Goal: Transaction & Acquisition: Purchase product/service

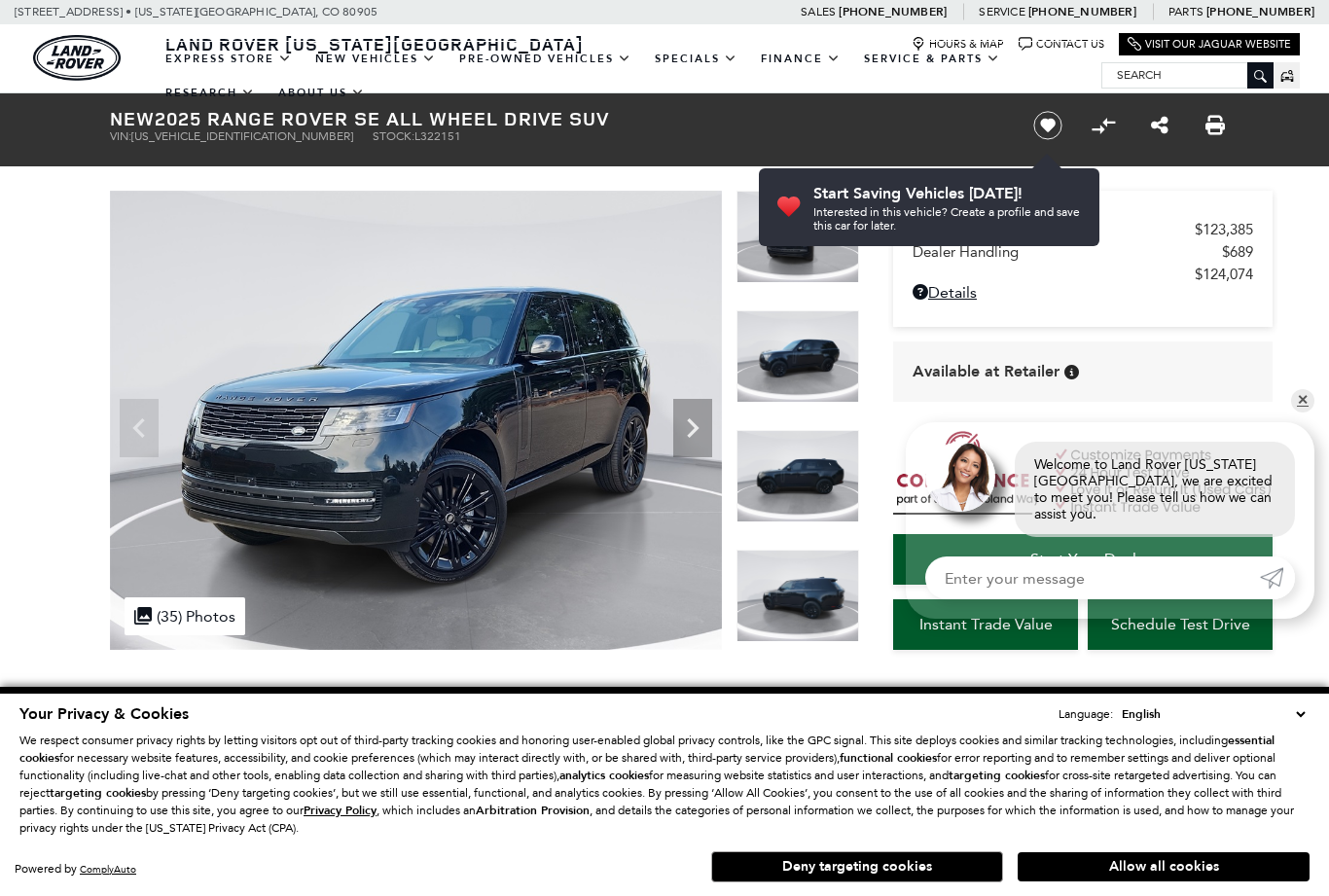
click at [805, 474] on img at bounding box center [796, 476] width 122 height 93
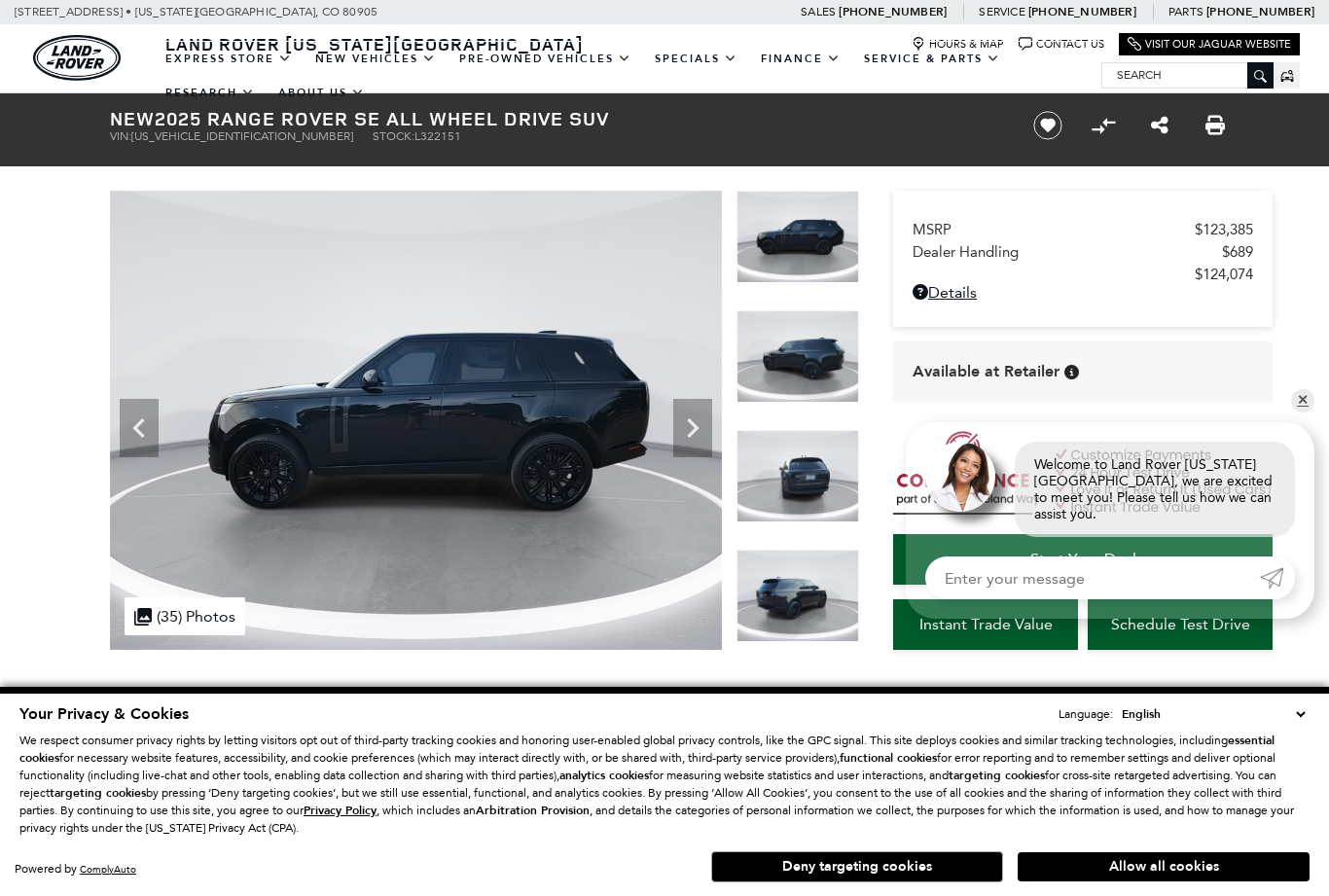
click at [697, 438] on icon "Next" at bounding box center [693, 428] width 39 height 39
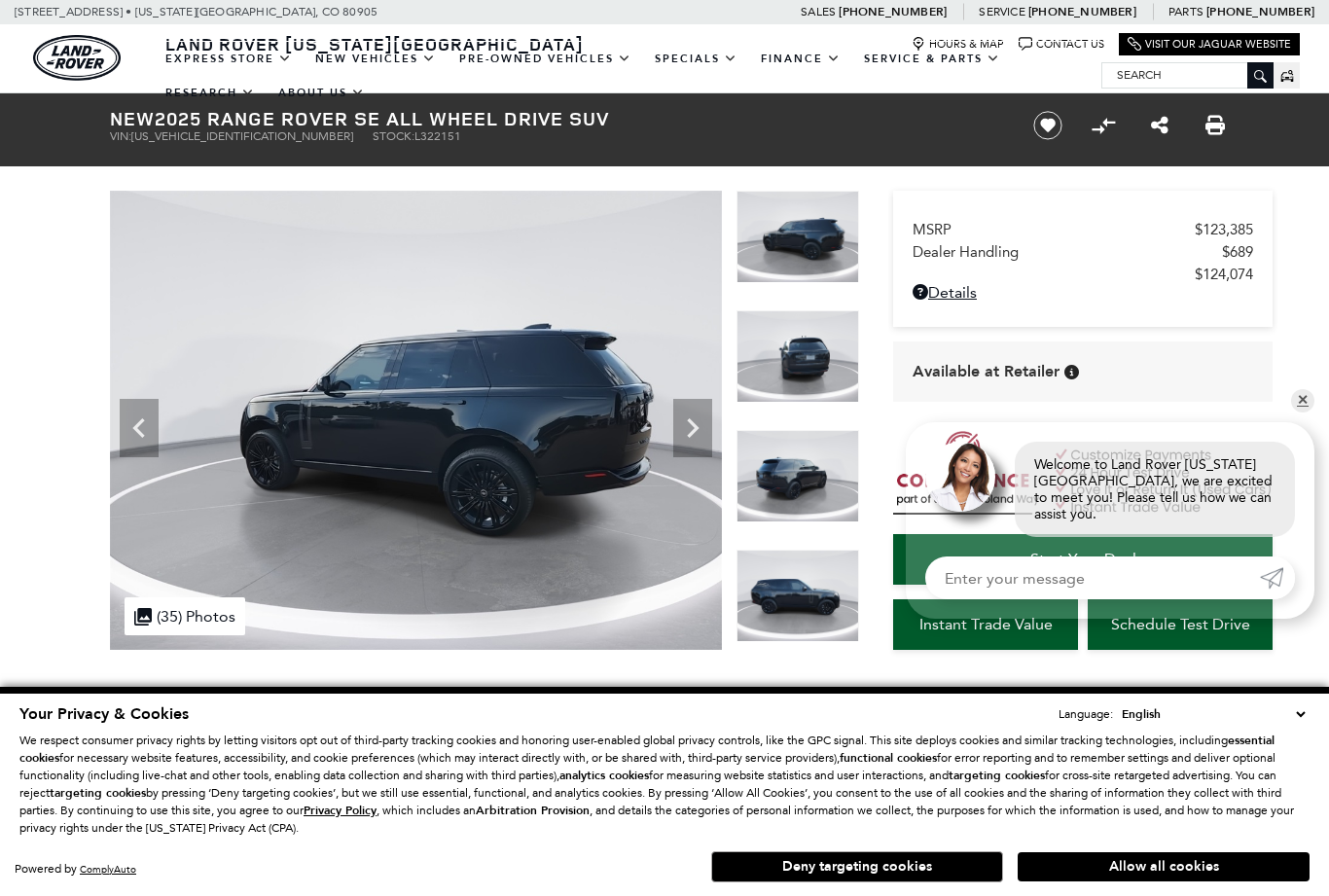
click at [691, 431] on icon "Next" at bounding box center [693, 428] width 39 height 39
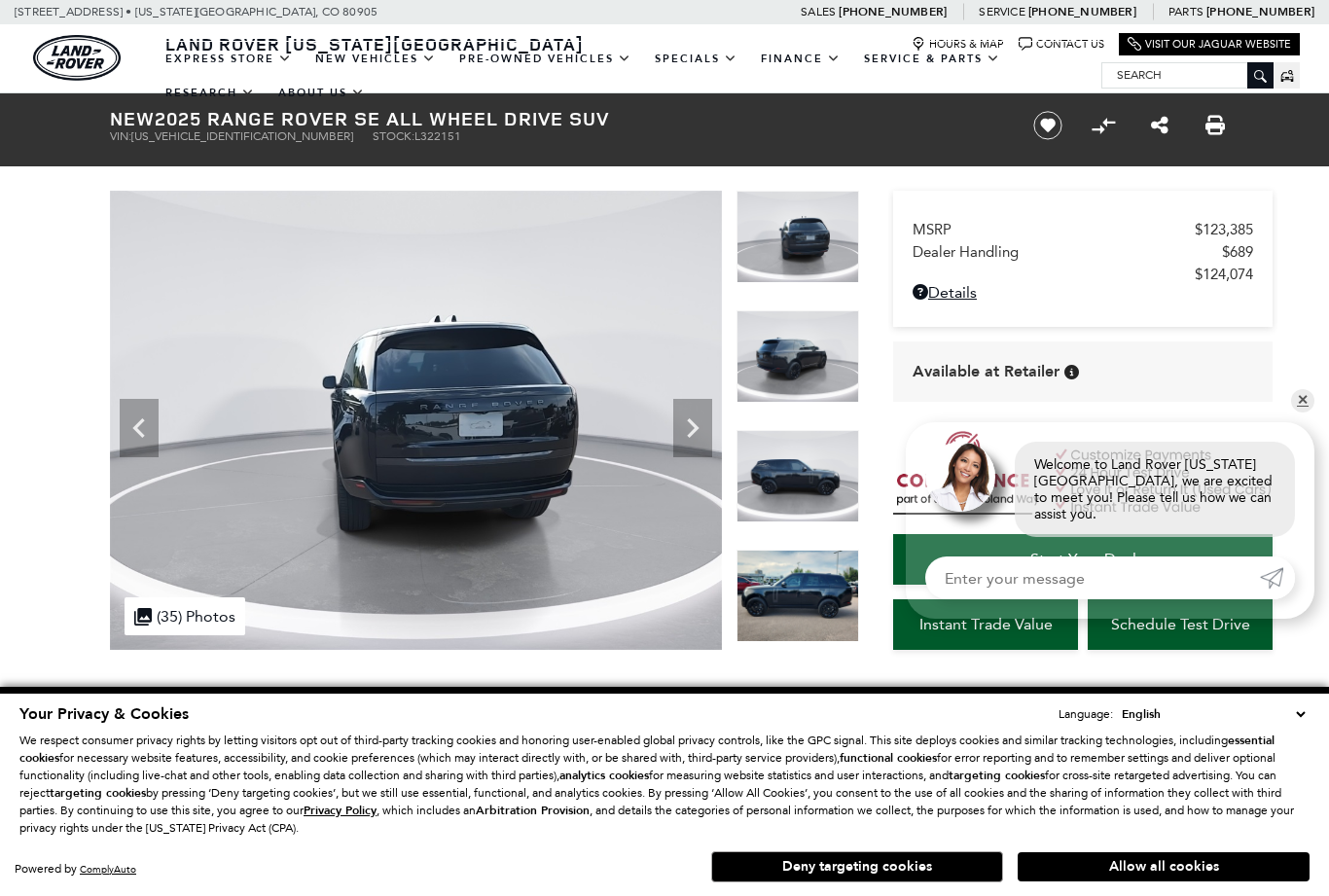
click at [687, 431] on icon "Next" at bounding box center [693, 428] width 39 height 39
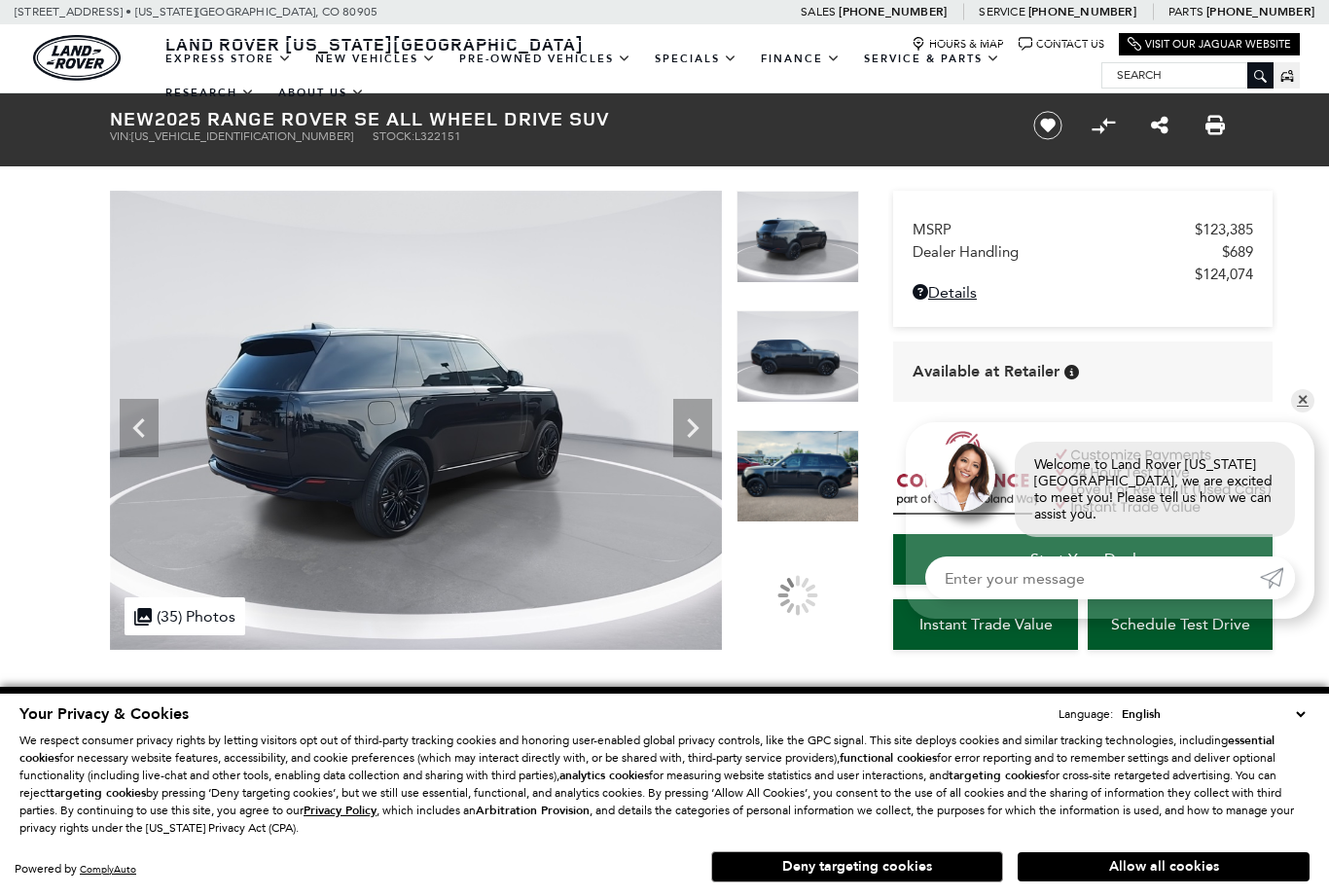
click at [699, 438] on icon "Next" at bounding box center [693, 428] width 39 height 39
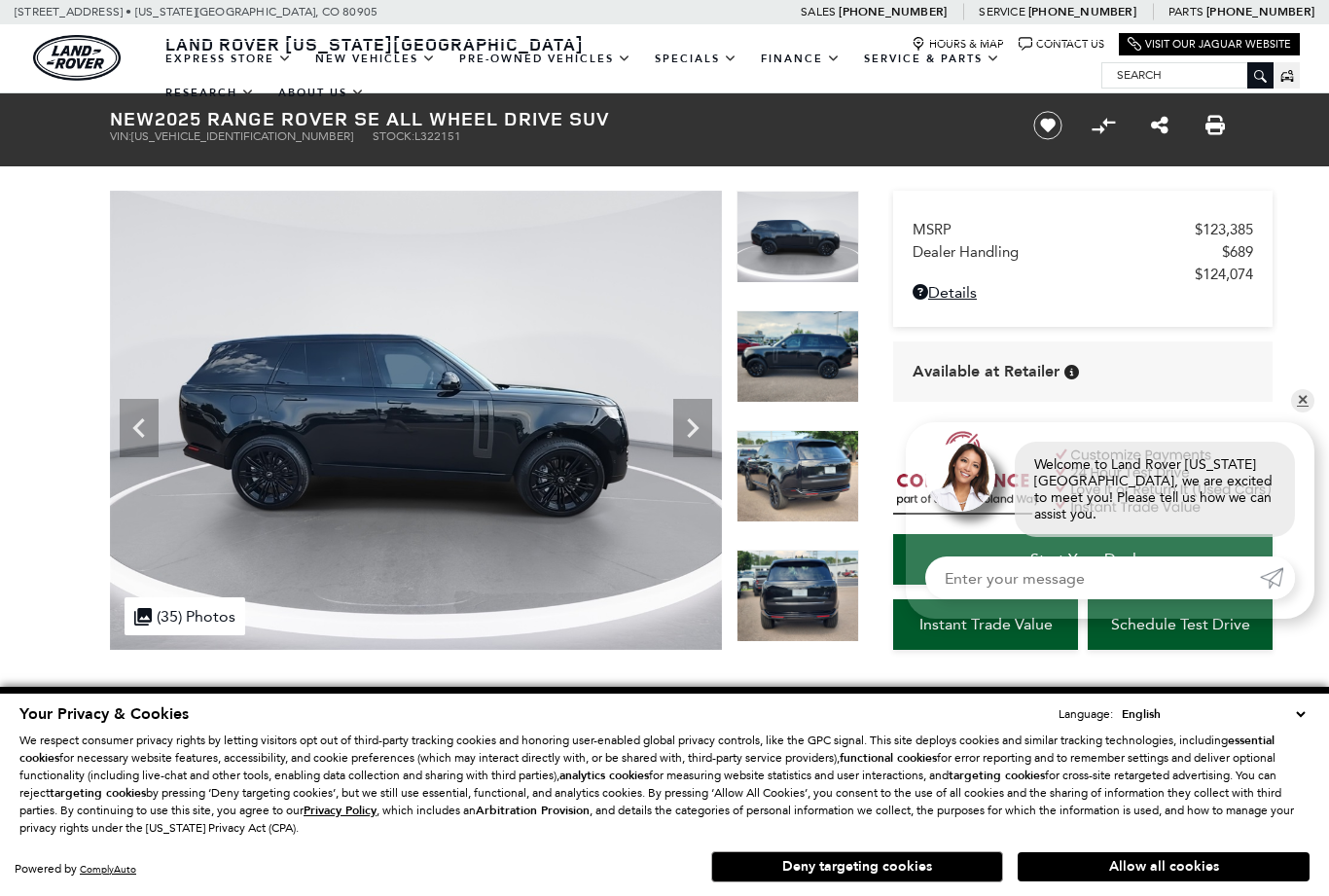
click at [707, 446] on icon "Next" at bounding box center [693, 428] width 39 height 39
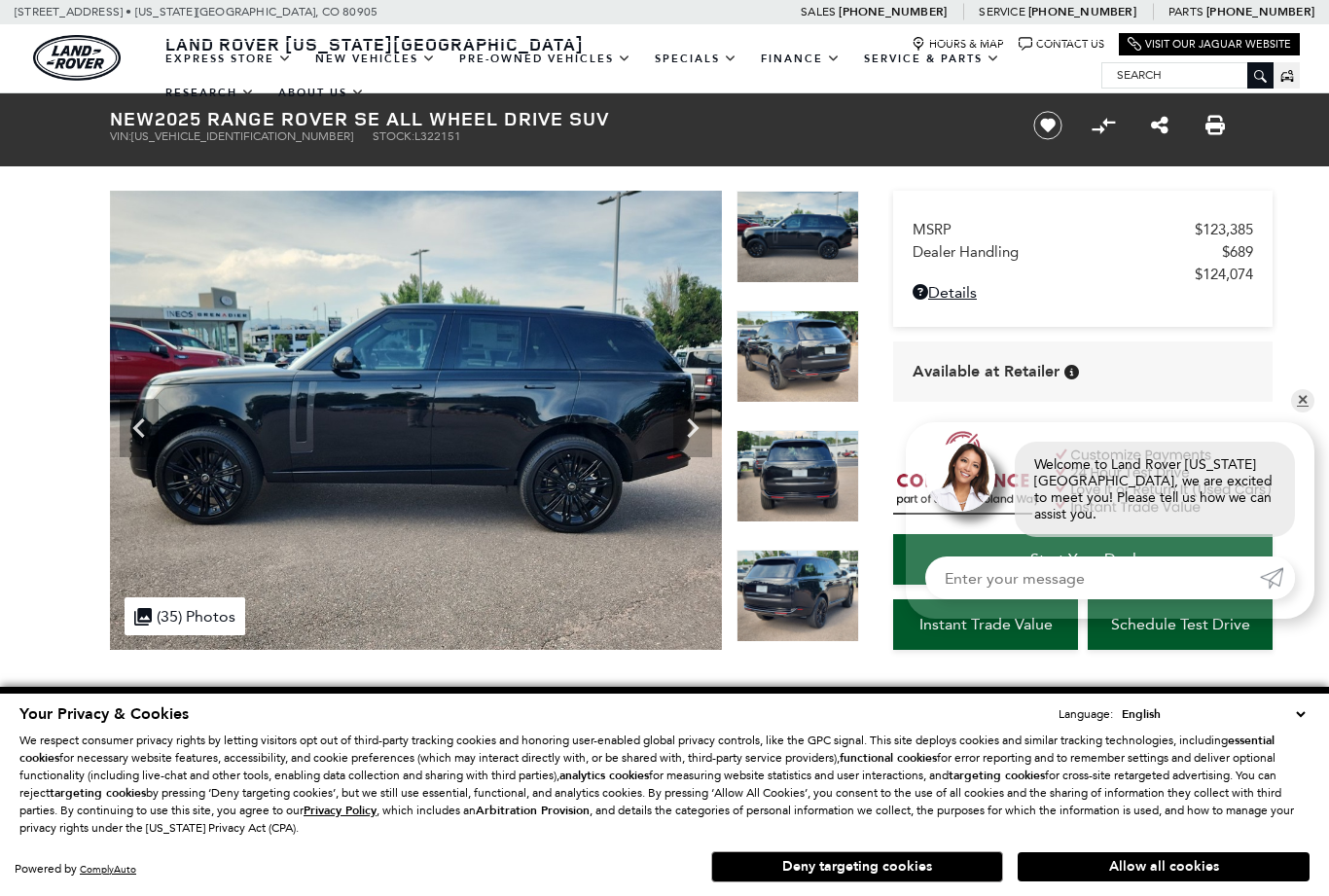
click at [698, 444] on icon "Next" at bounding box center [693, 428] width 39 height 39
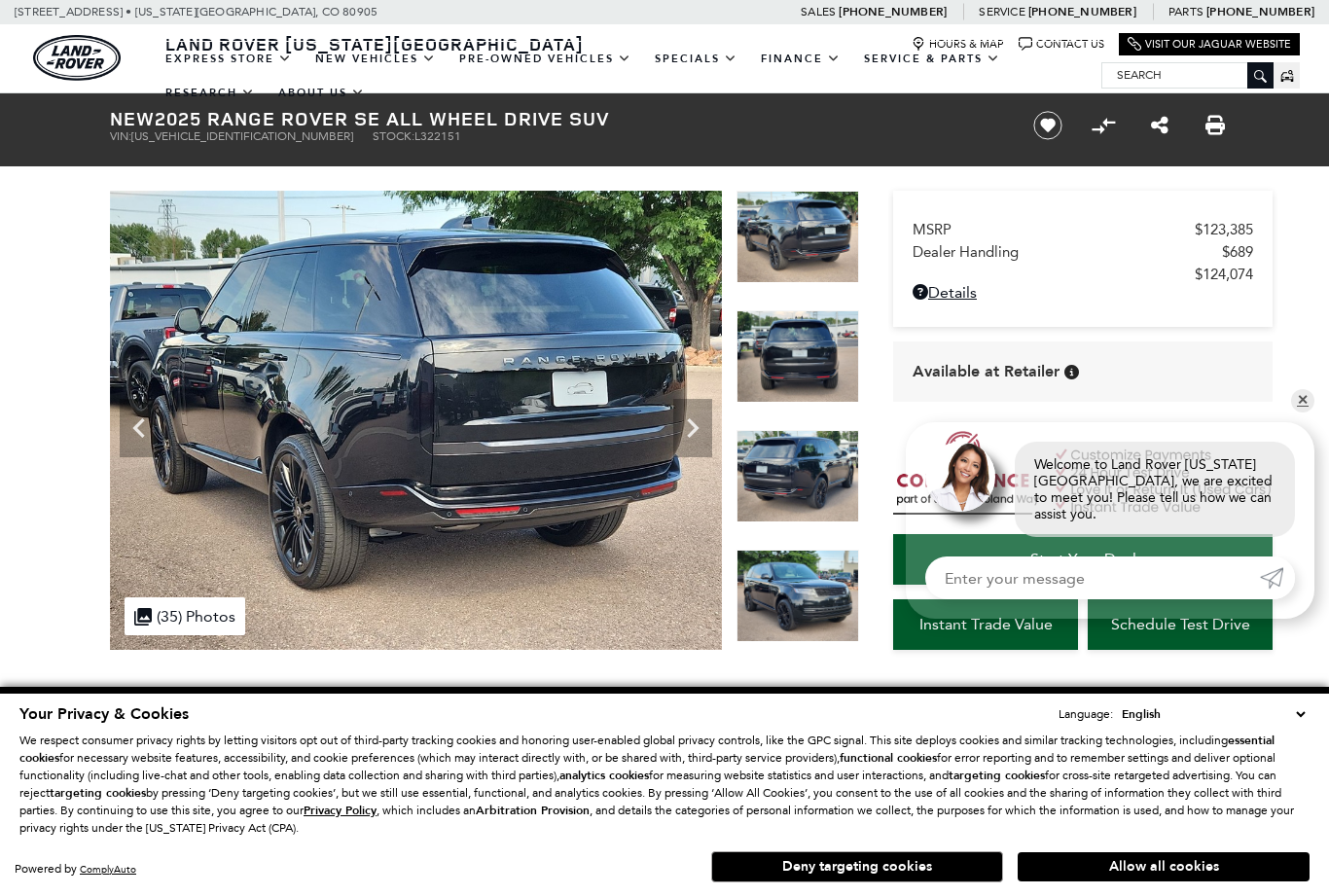
click at [692, 445] on icon "Next" at bounding box center [693, 428] width 39 height 39
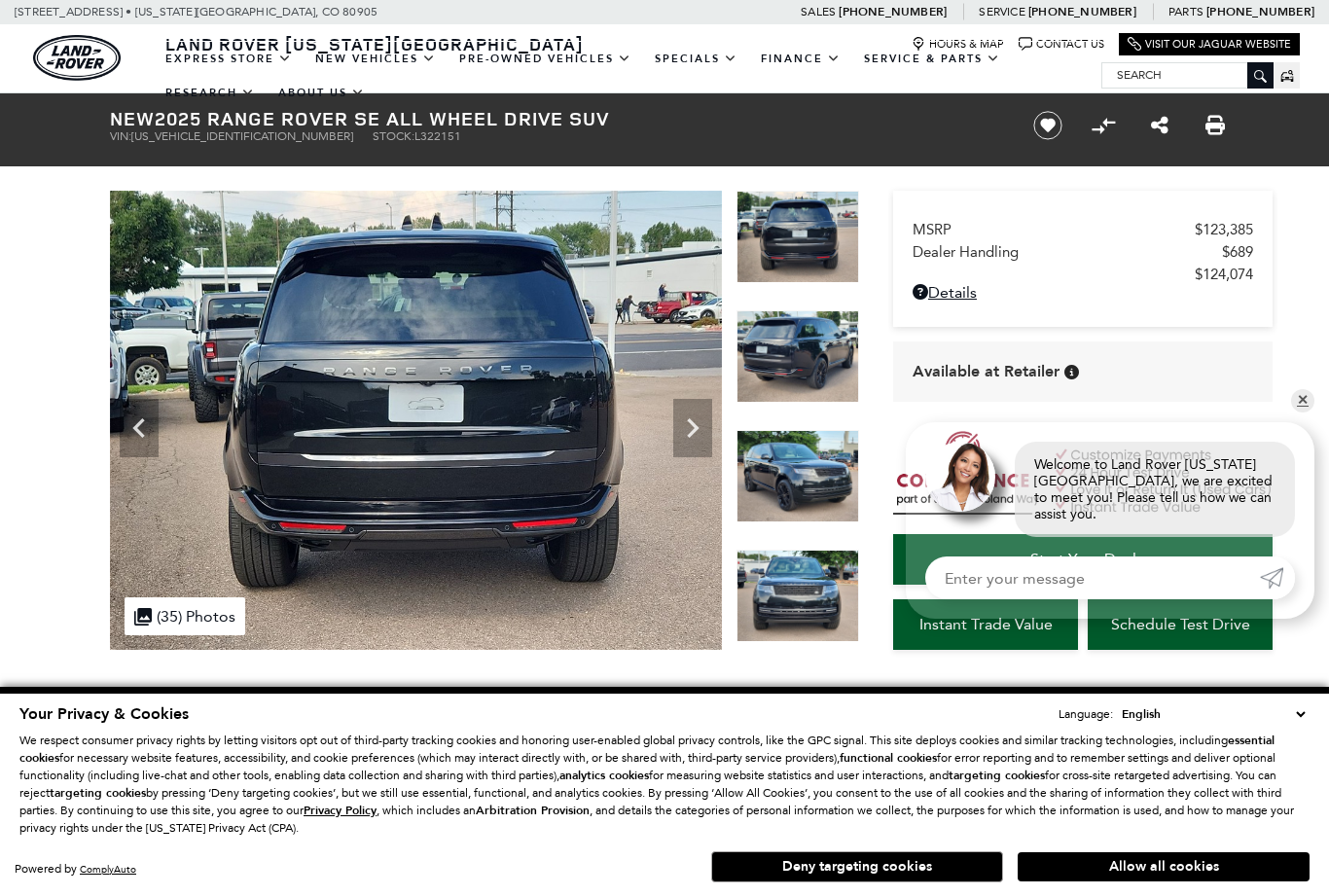
click at [695, 452] on div "Next" at bounding box center [693, 428] width 39 height 59
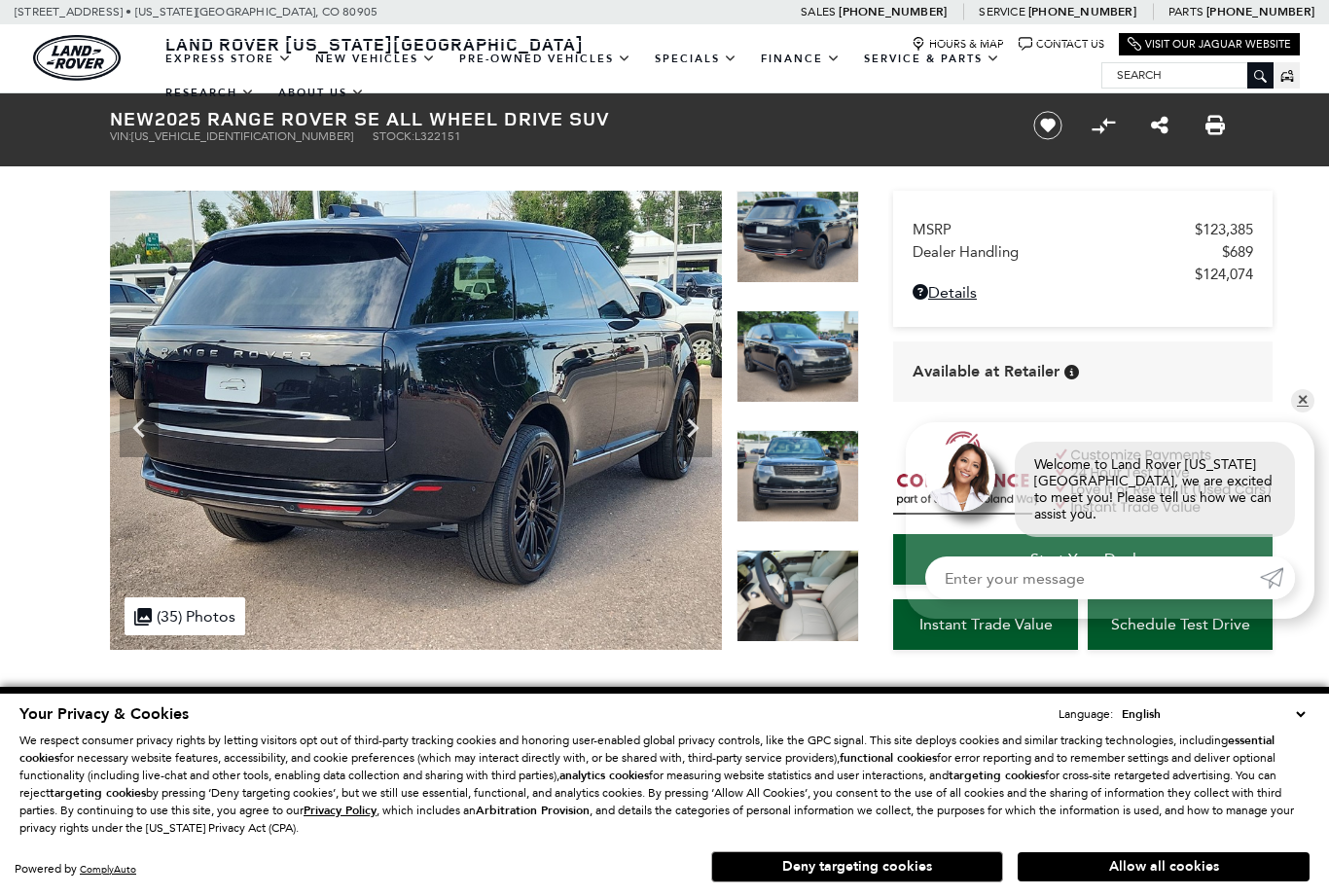
click at [703, 428] on icon "Next" at bounding box center [693, 428] width 39 height 39
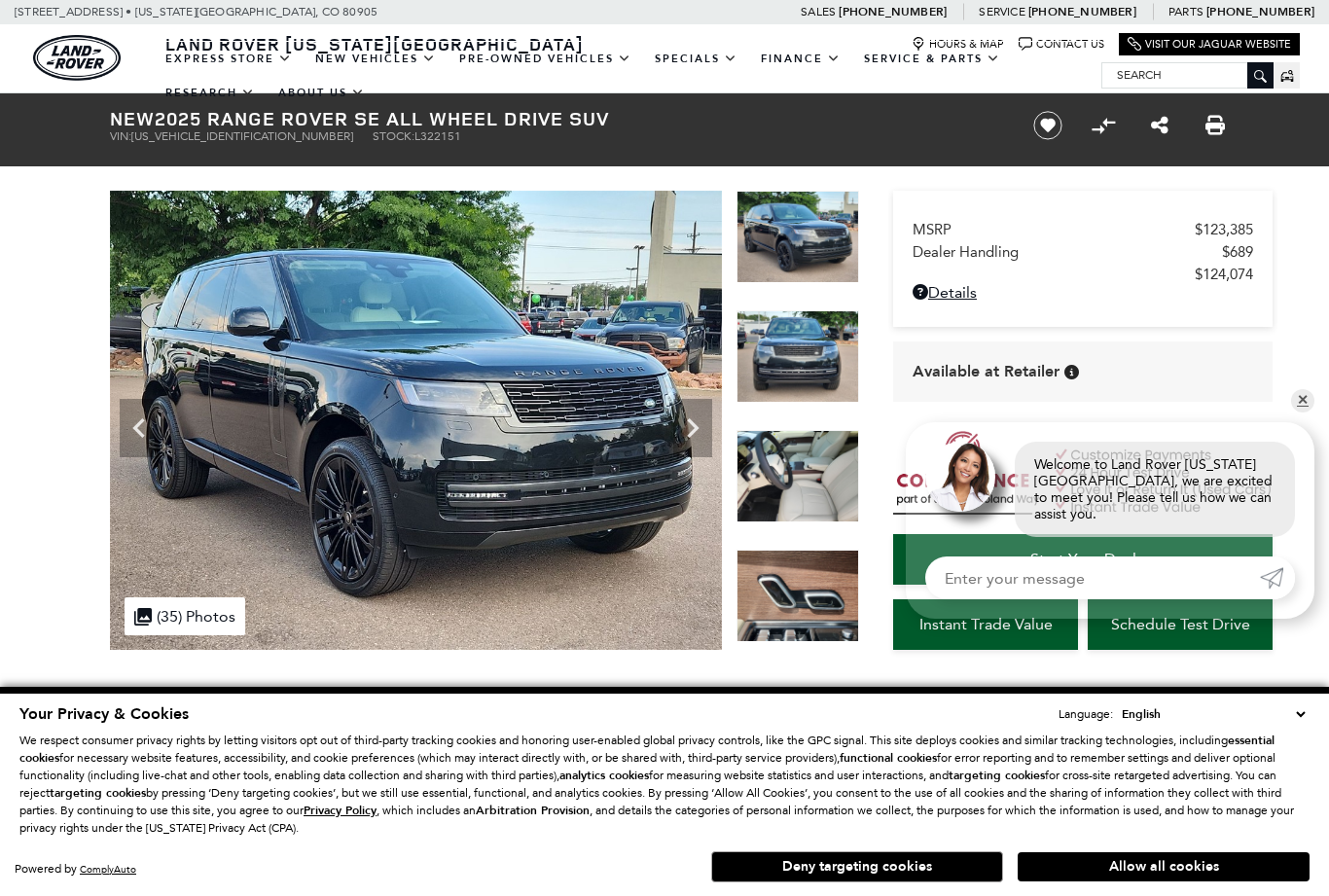
click at [673, 431] on icon "Next" at bounding box center [693, 428] width 39 height 39
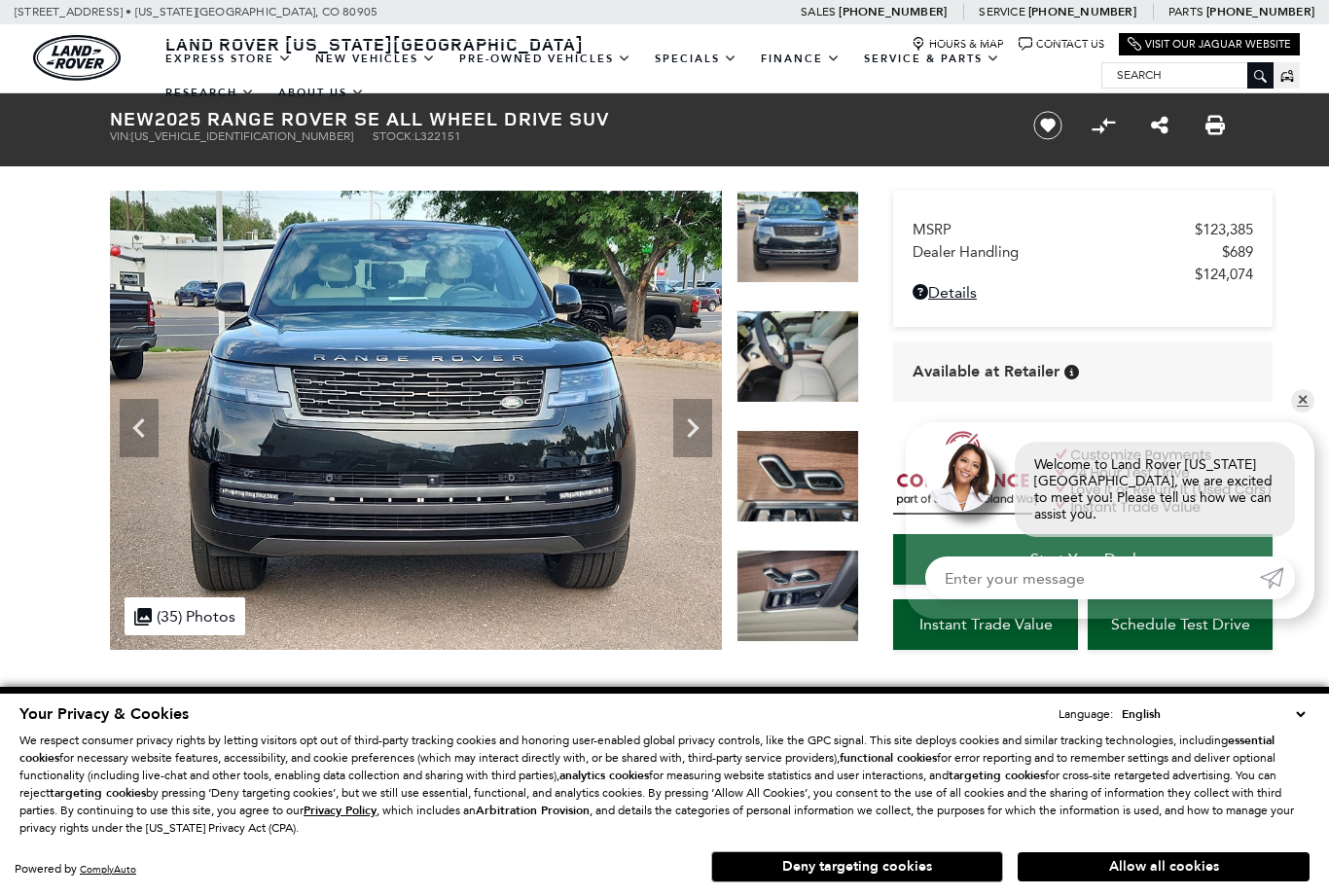
click at [666, 426] on img at bounding box center [415, 420] width 612 height 459
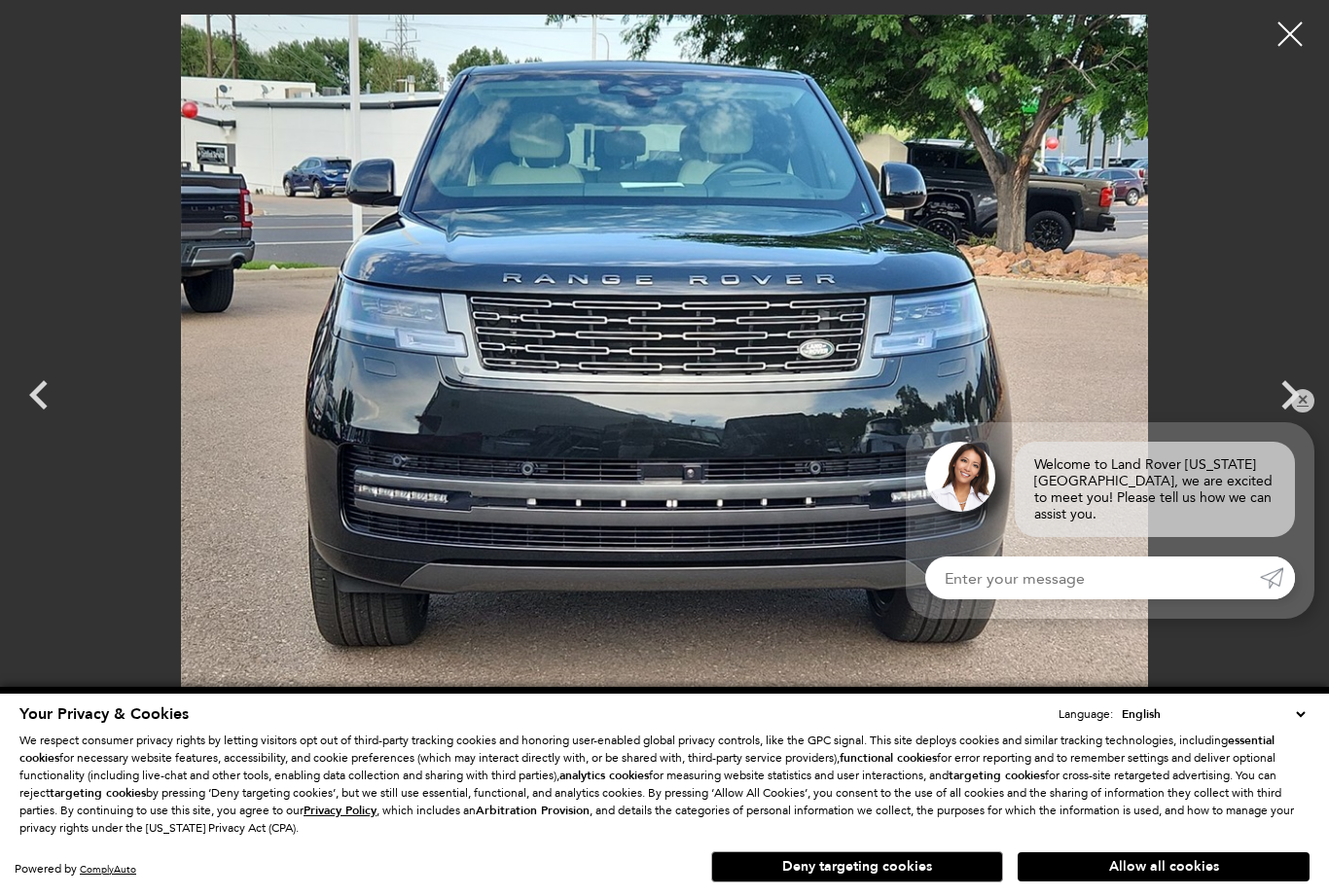
click at [1274, 373] on icon "Next" at bounding box center [1290, 395] width 59 height 59
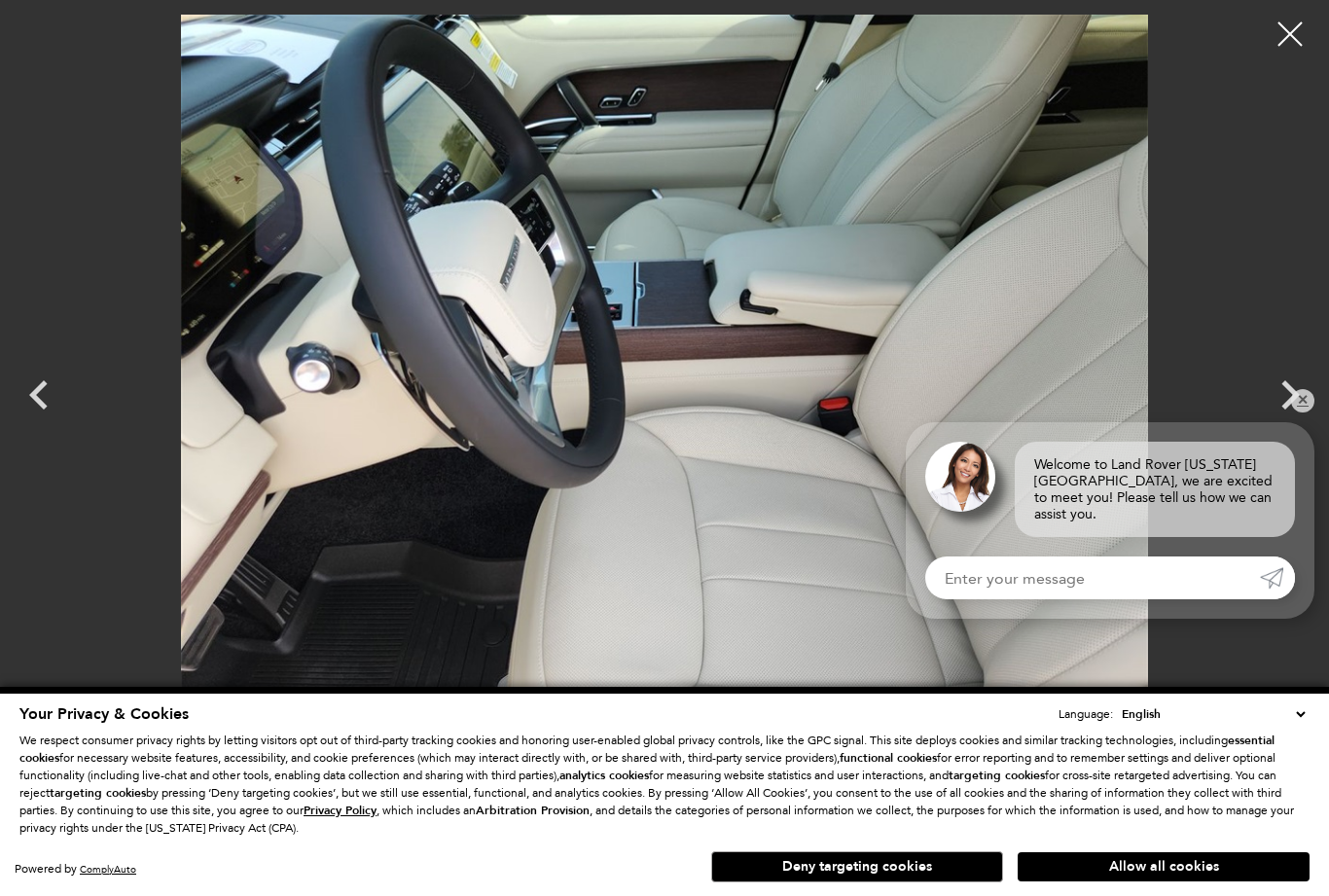
click at [1291, 388] on icon "Next" at bounding box center [1290, 395] width 19 height 29
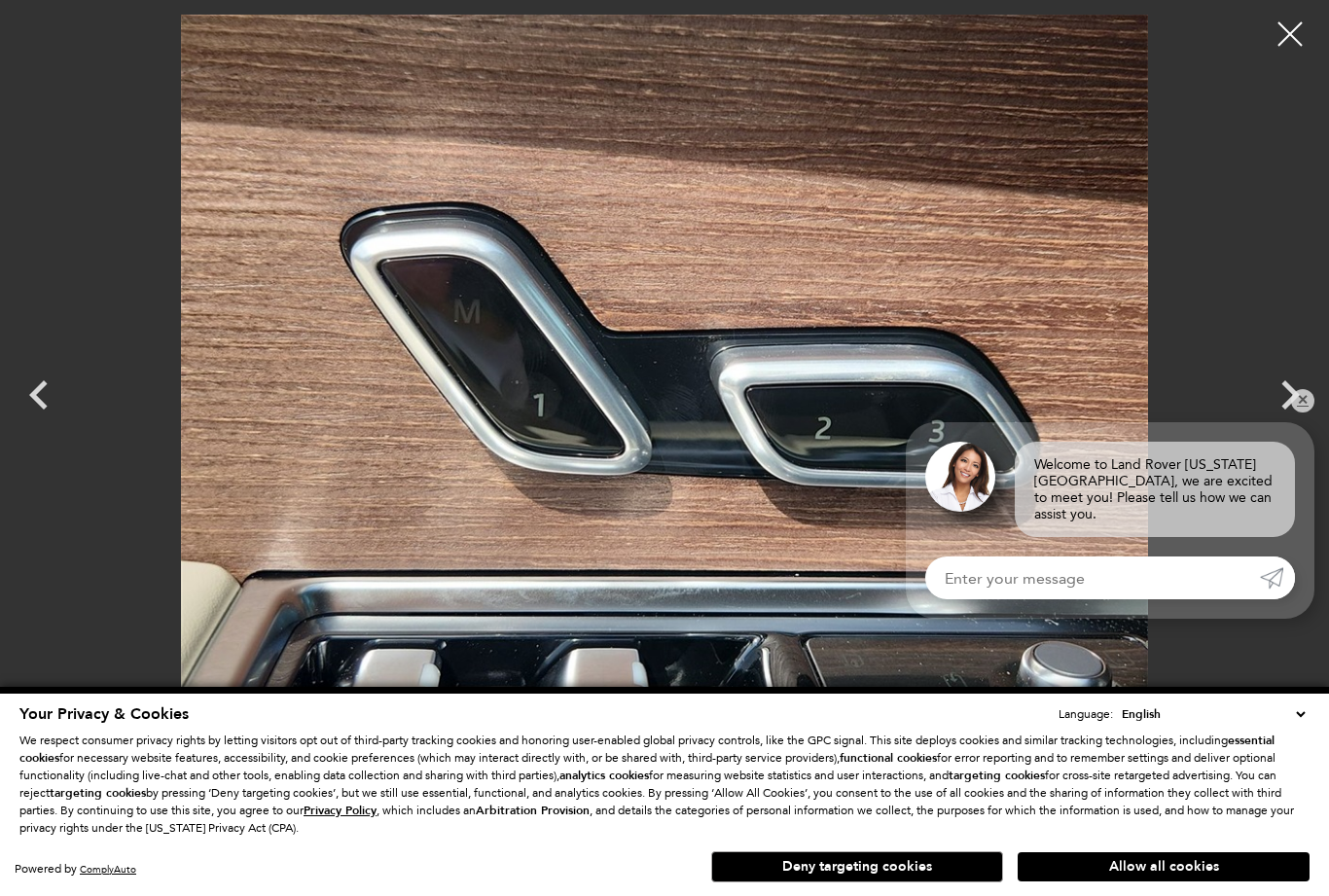
click at [1280, 386] on icon "Next" at bounding box center [1290, 395] width 59 height 59
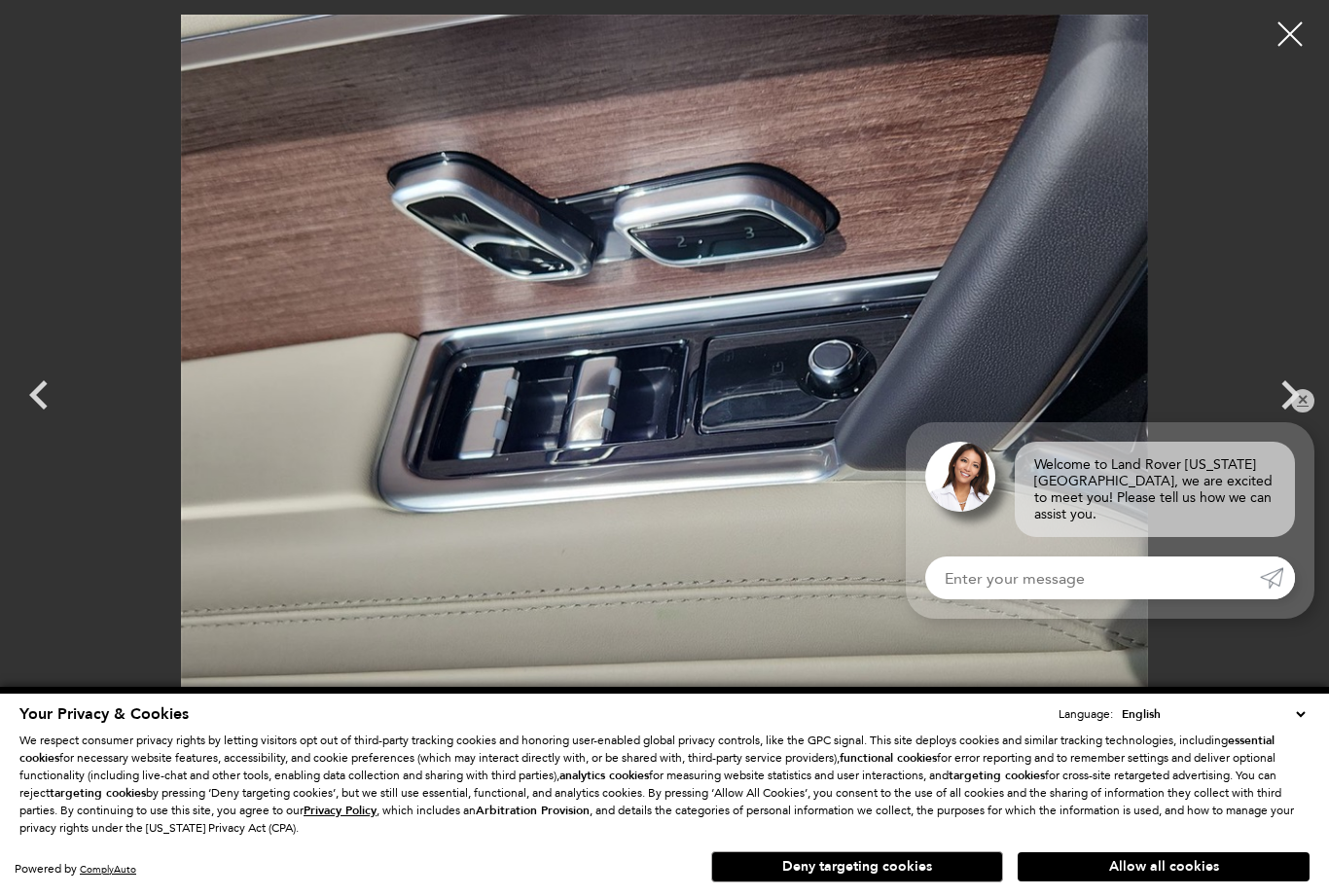
click at [1278, 395] on icon "Next" at bounding box center [1290, 395] width 59 height 59
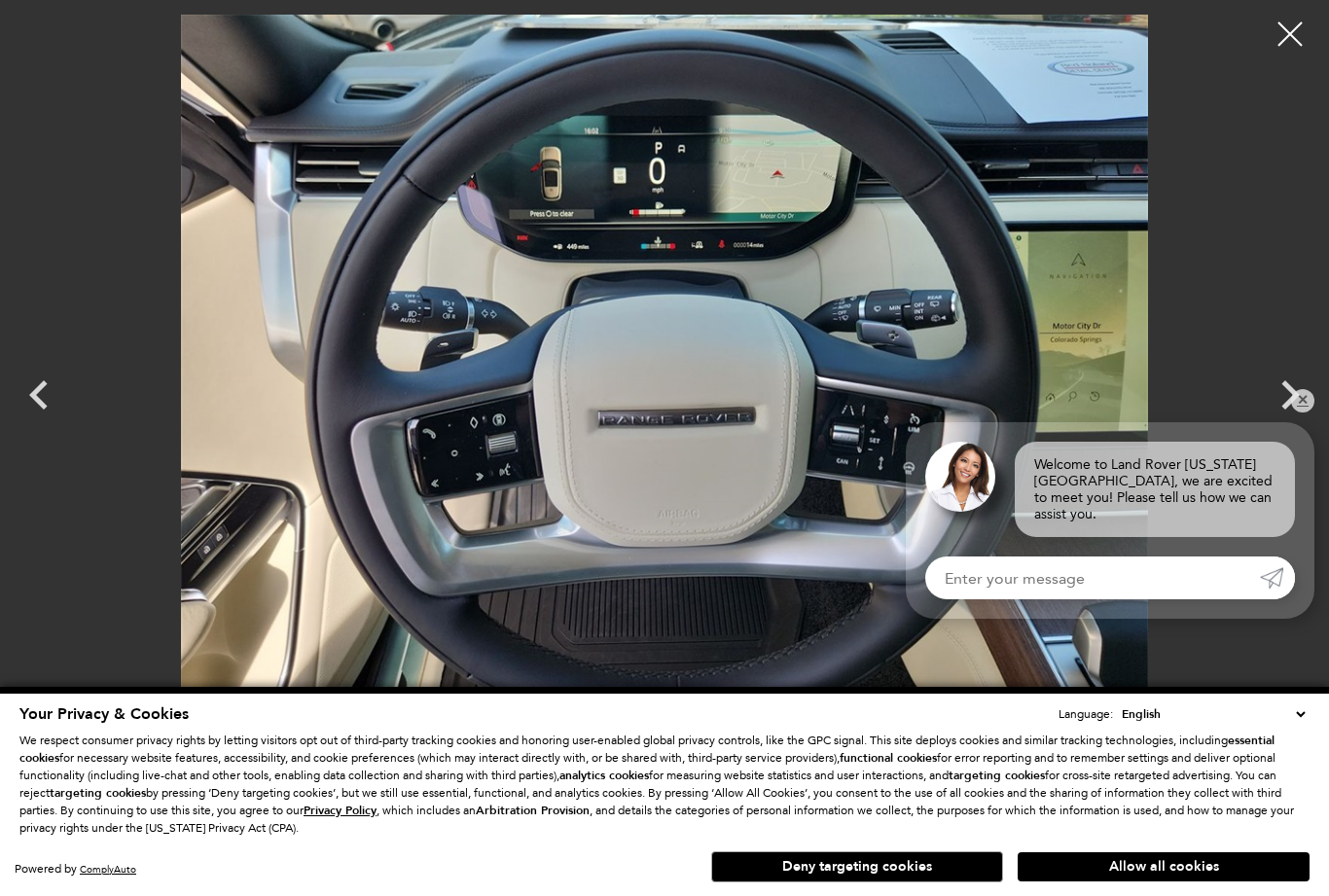
click at [1280, 395] on icon "Next" at bounding box center [1290, 395] width 59 height 59
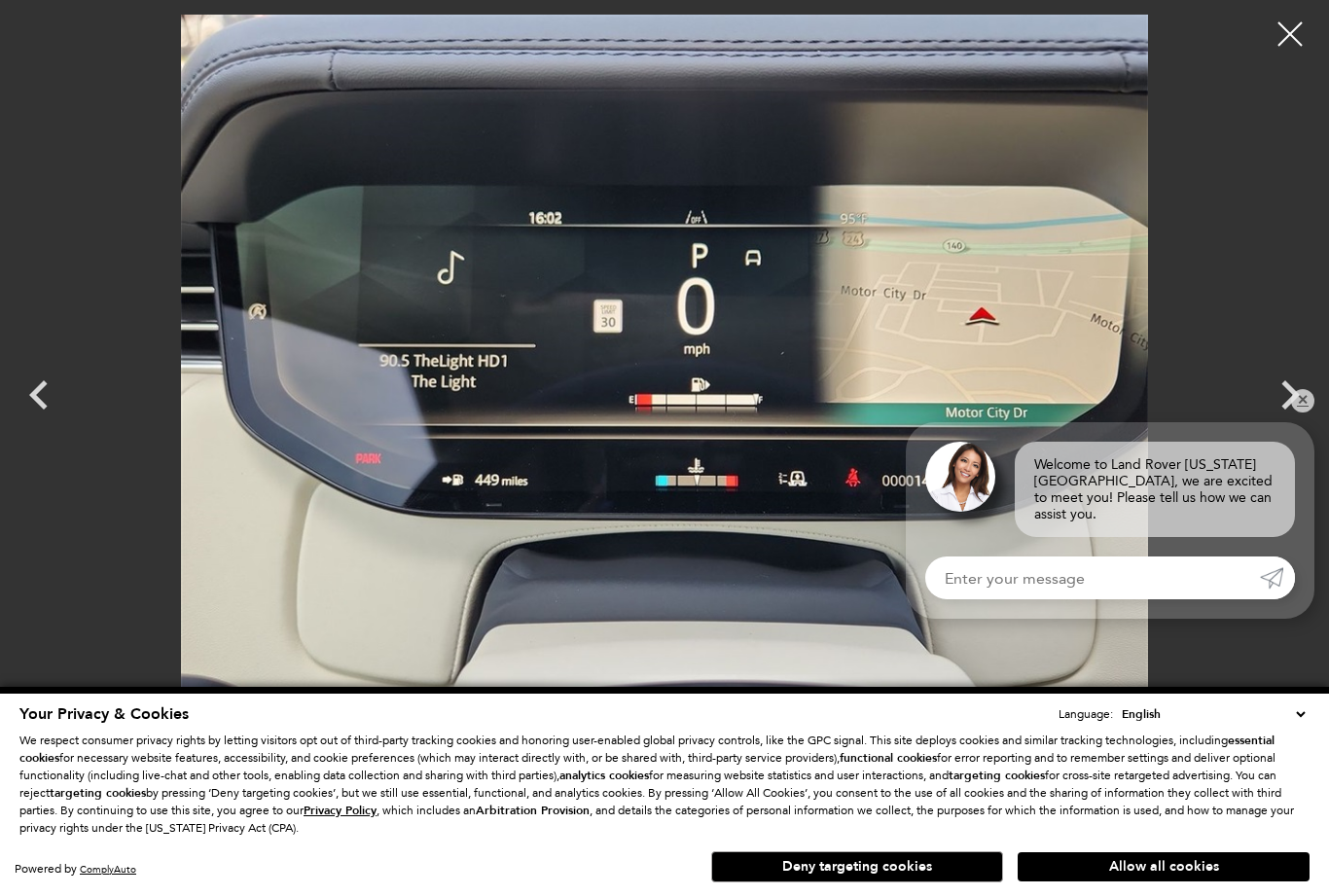
click at [1283, 391] on icon "Next" at bounding box center [1290, 395] width 59 height 59
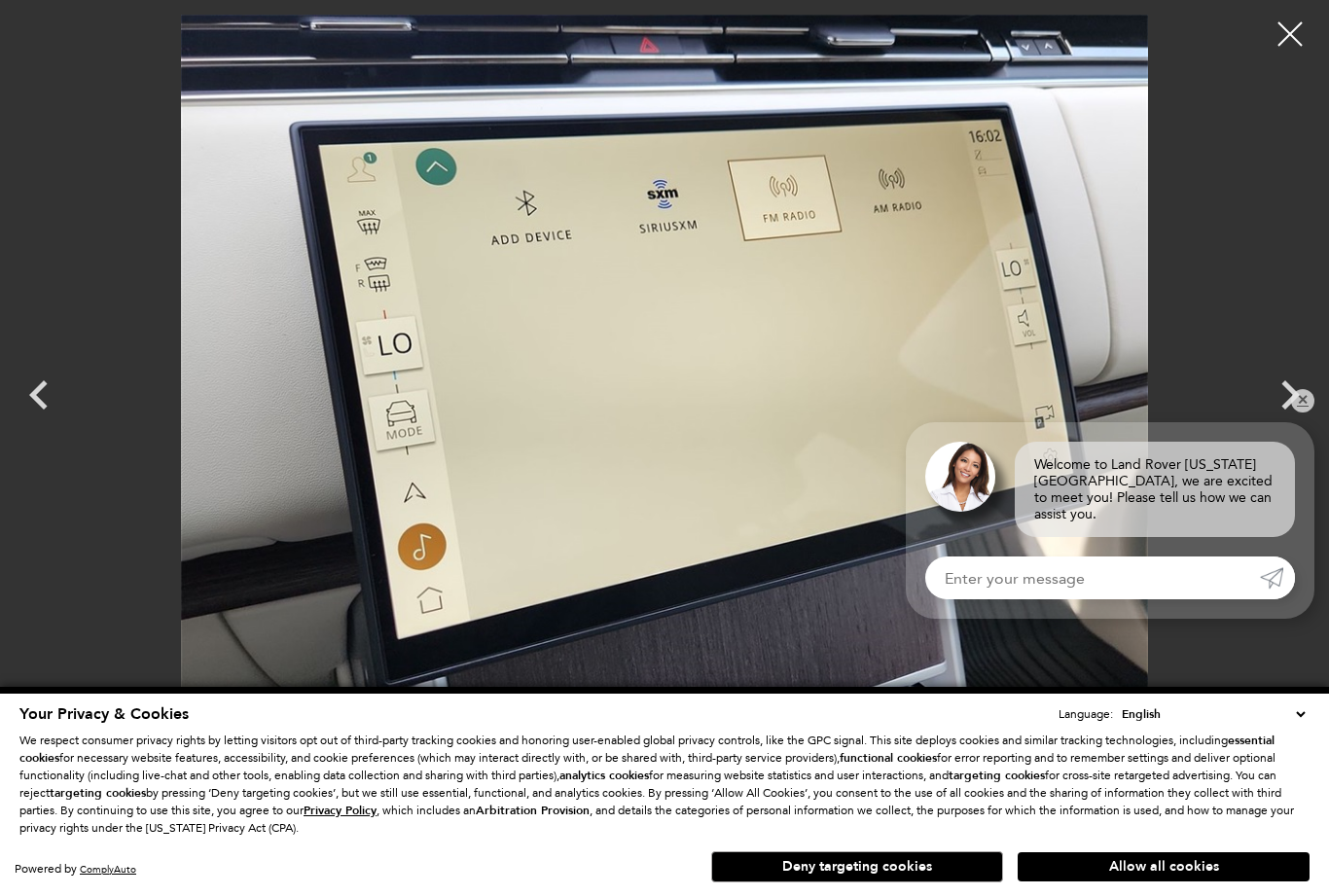
click at [1284, 390] on icon "Next" at bounding box center [1290, 395] width 59 height 59
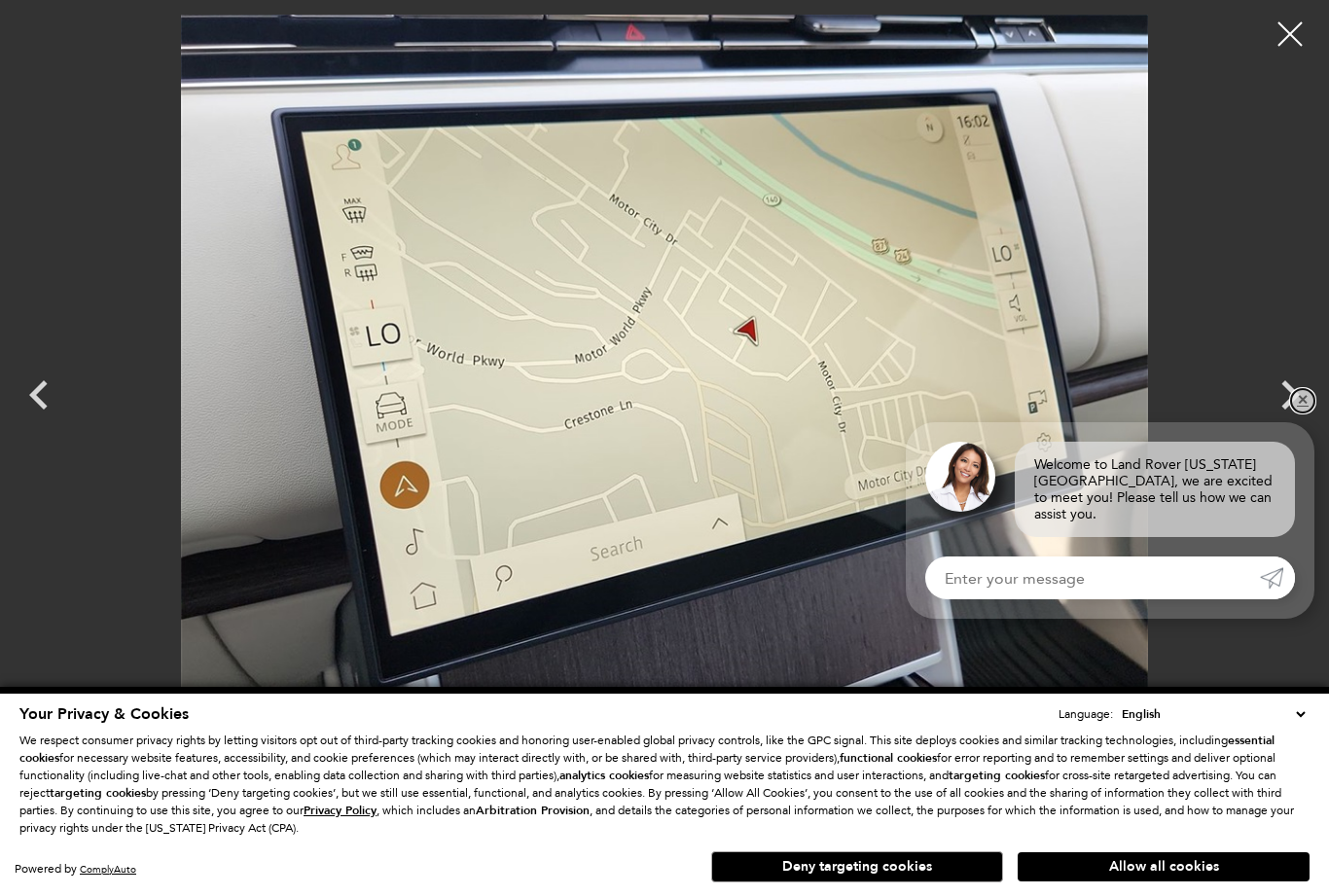
click at [1307, 411] on link "✕" at bounding box center [1303, 401] width 23 height 23
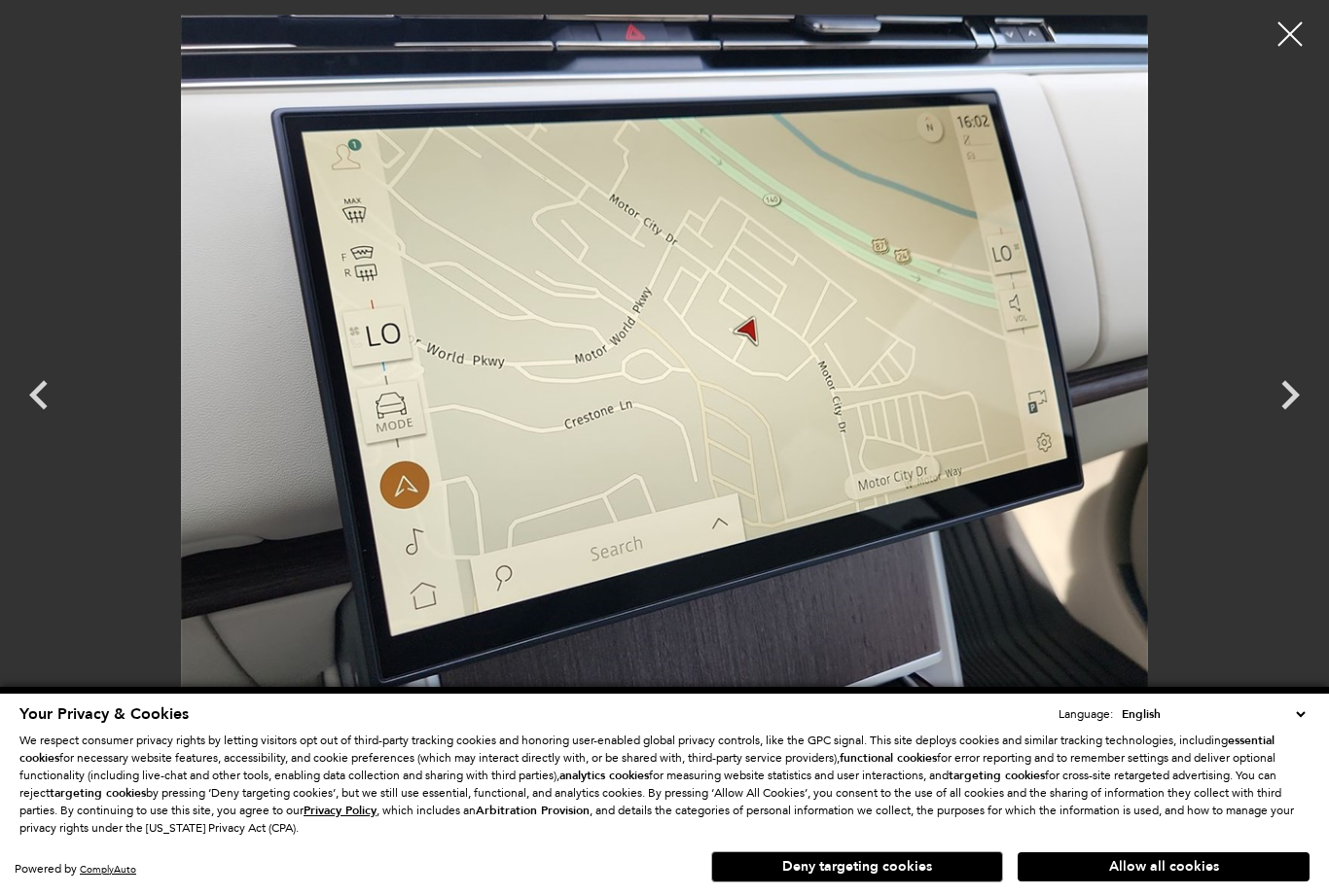
click at [1278, 392] on icon "Next" at bounding box center [1290, 395] width 59 height 59
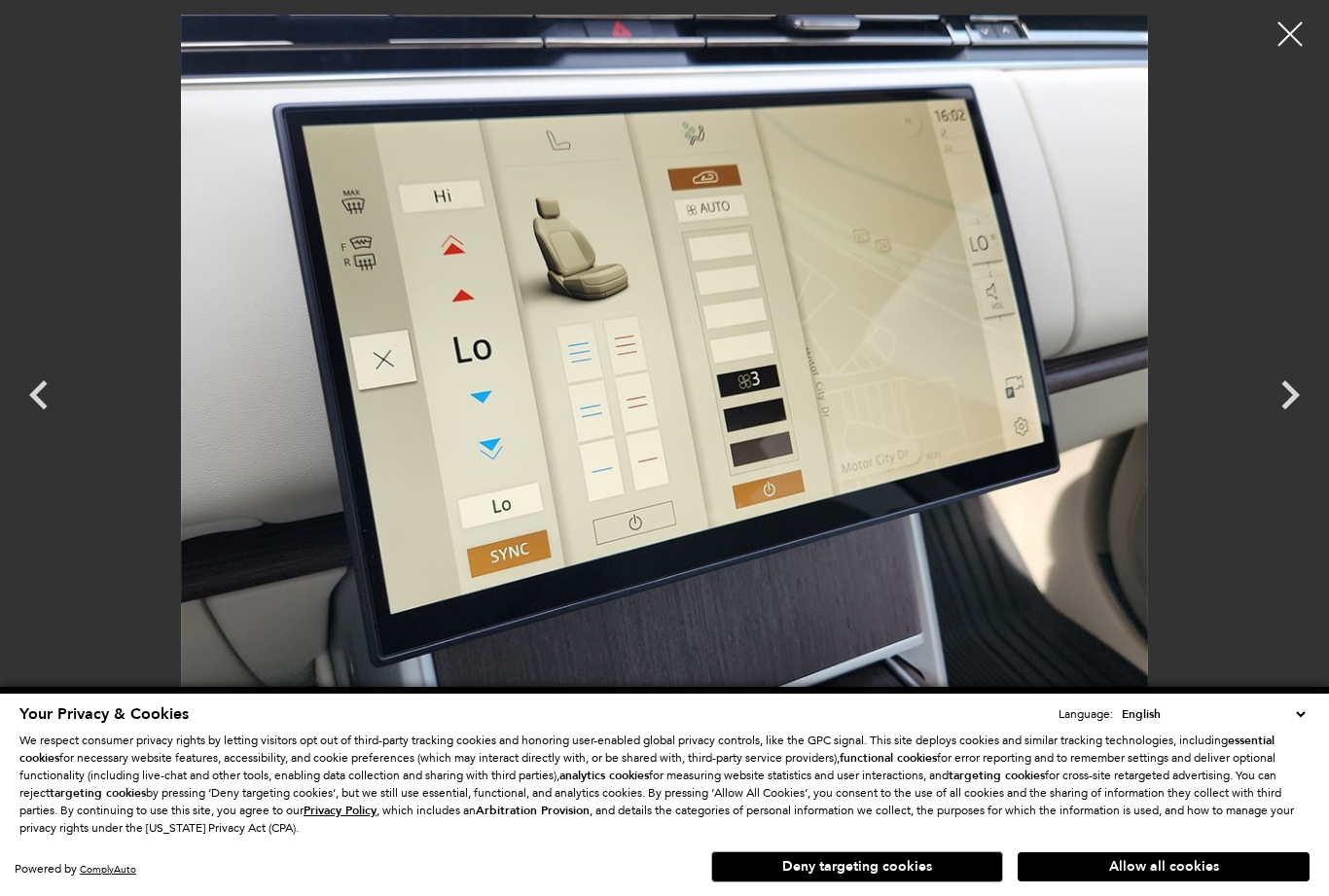
click at [1279, 397] on icon "Next" at bounding box center [1290, 395] width 59 height 59
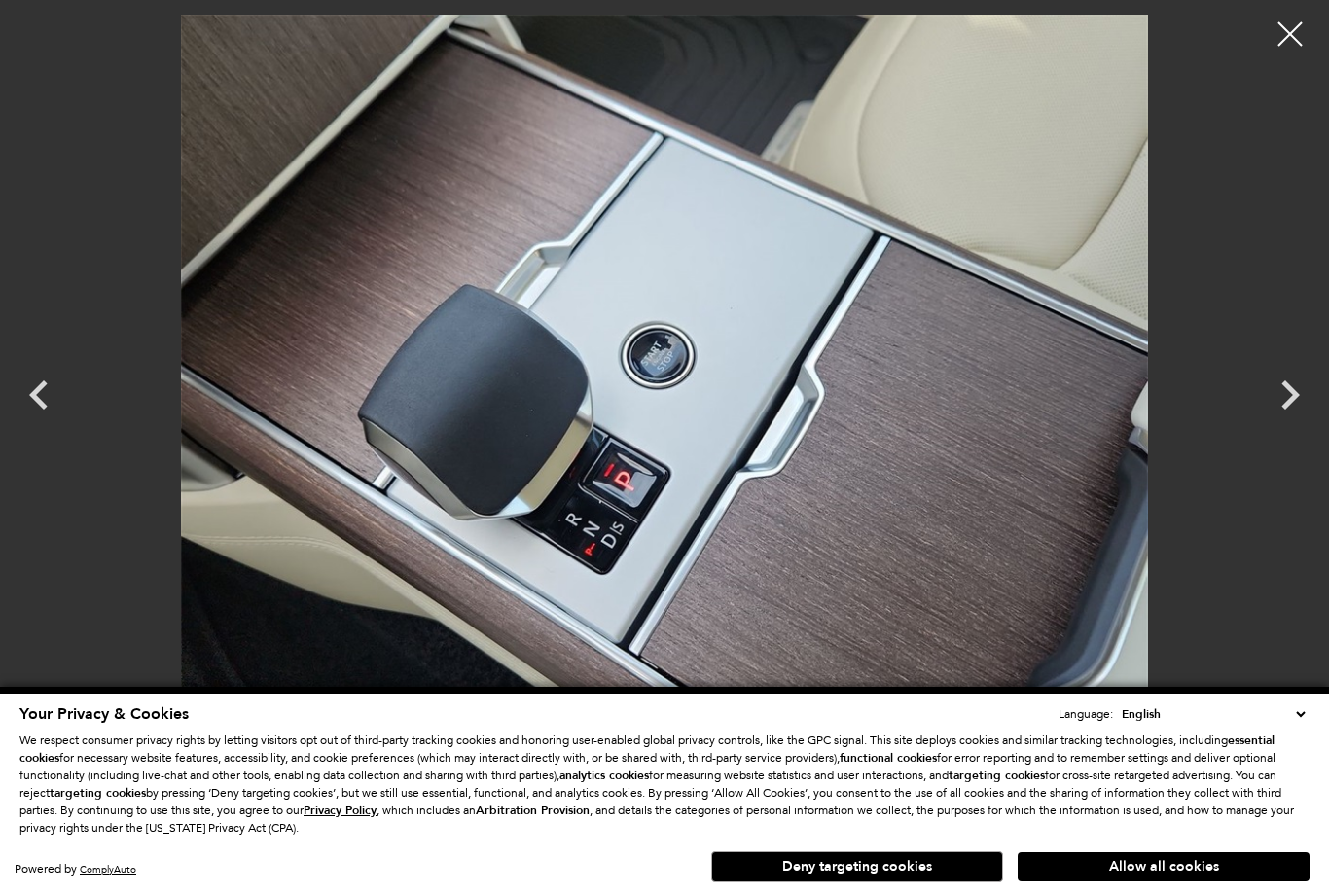
click at [1272, 394] on icon "Next" at bounding box center [1290, 395] width 59 height 59
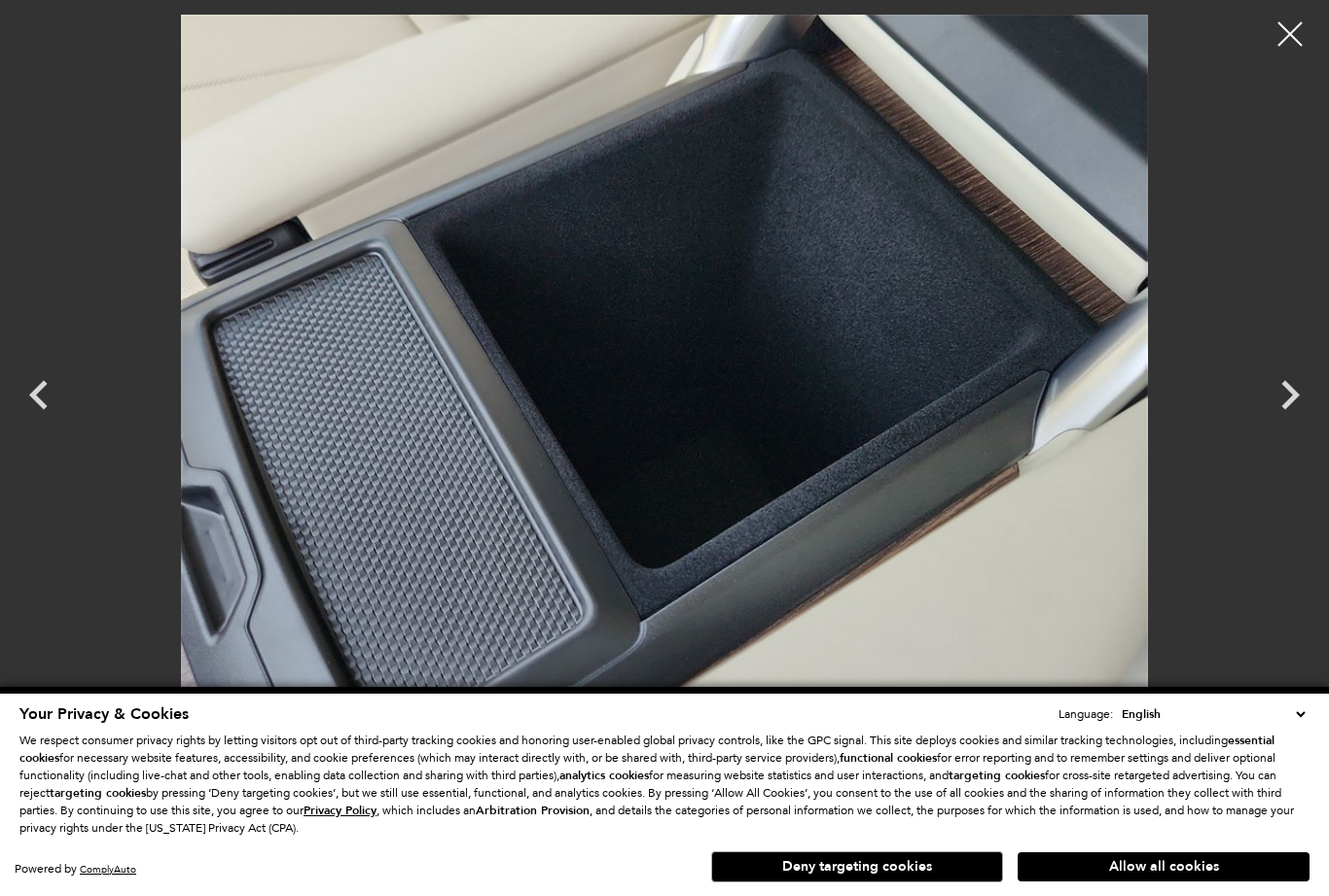
click at [1286, 395] on icon "Next" at bounding box center [1290, 395] width 59 height 59
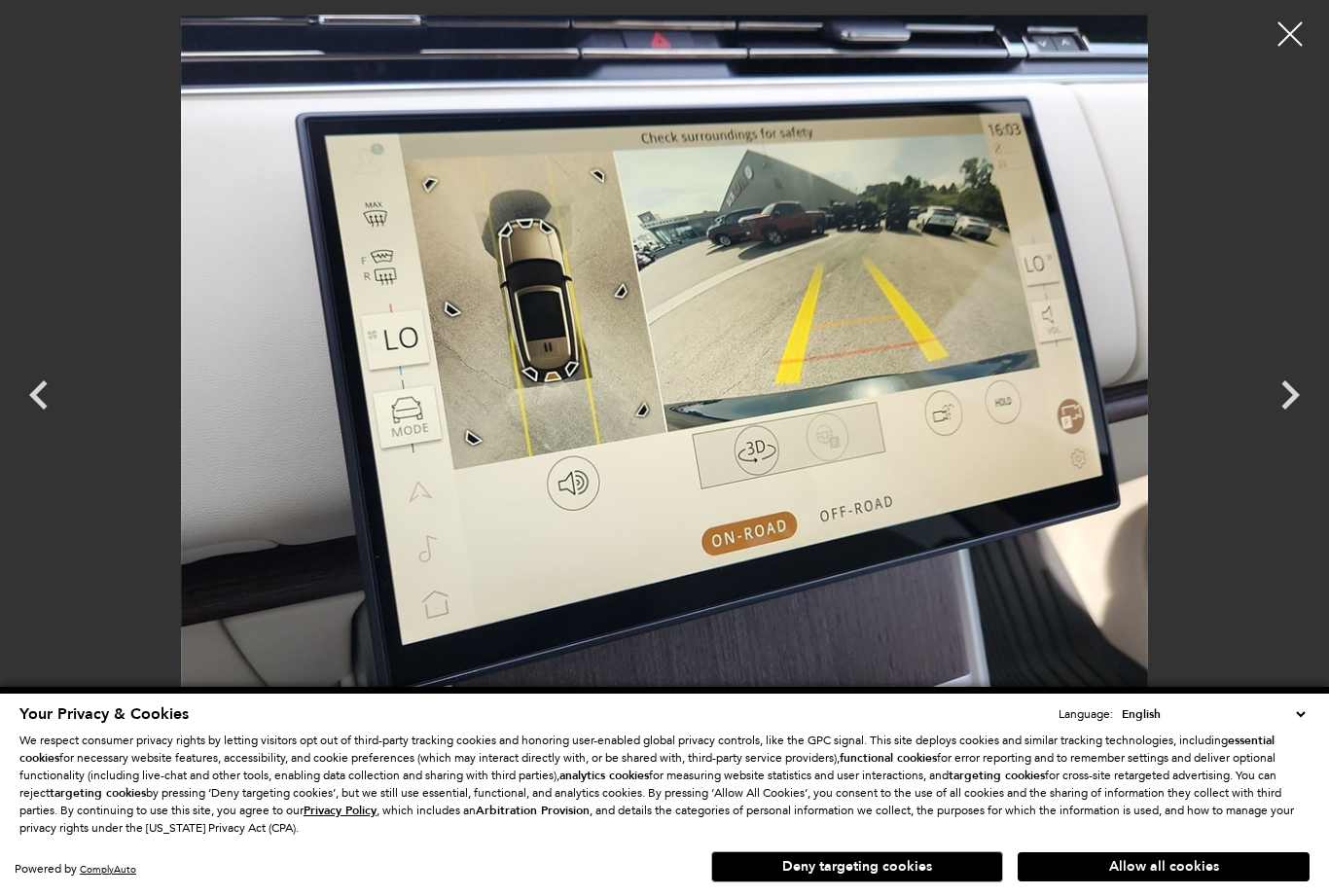
click at [1286, 401] on icon "Next" at bounding box center [1290, 395] width 59 height 59
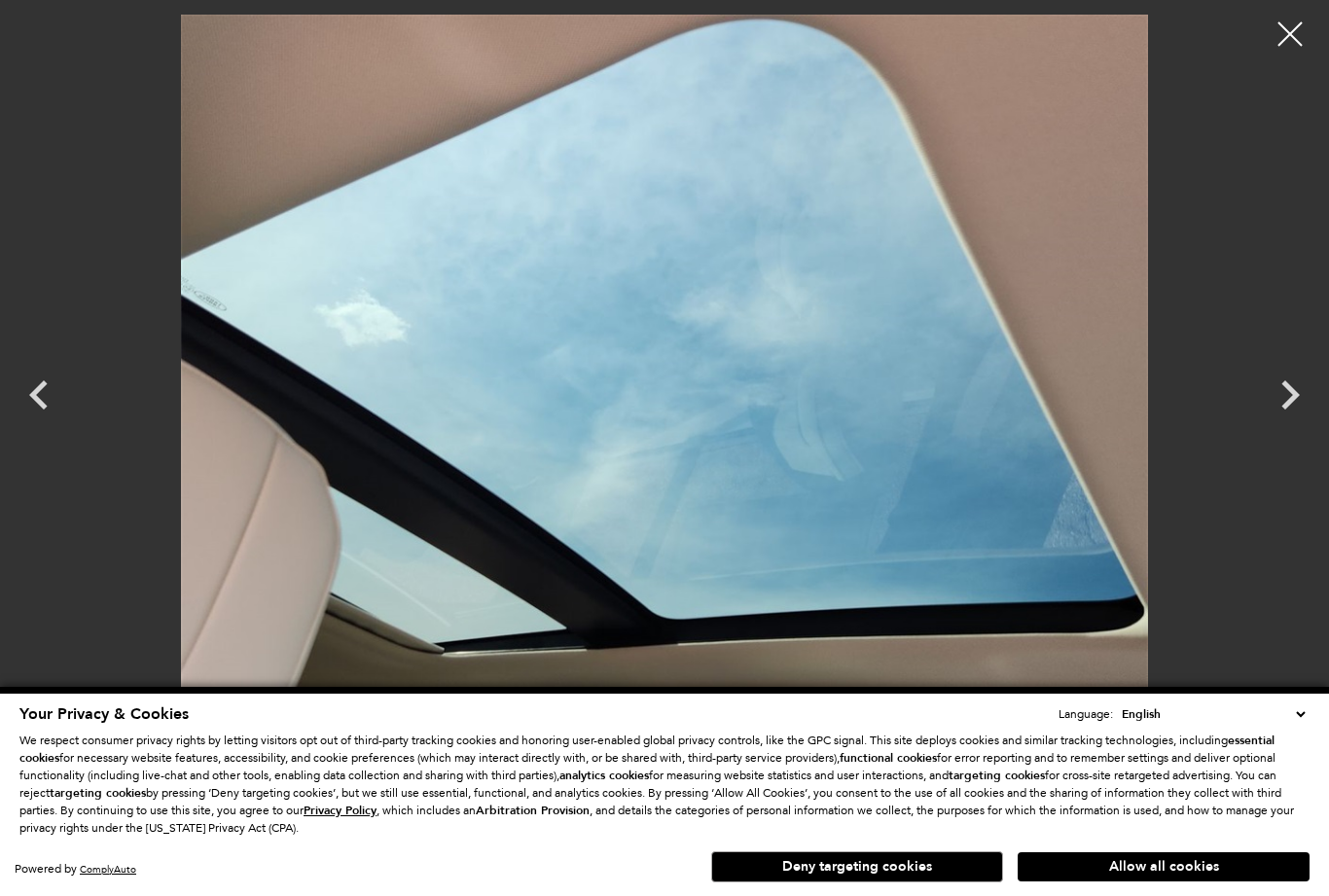
click at [1298, 405] on icon "Next" at bounding box center [1290, 395] width 59 height 59
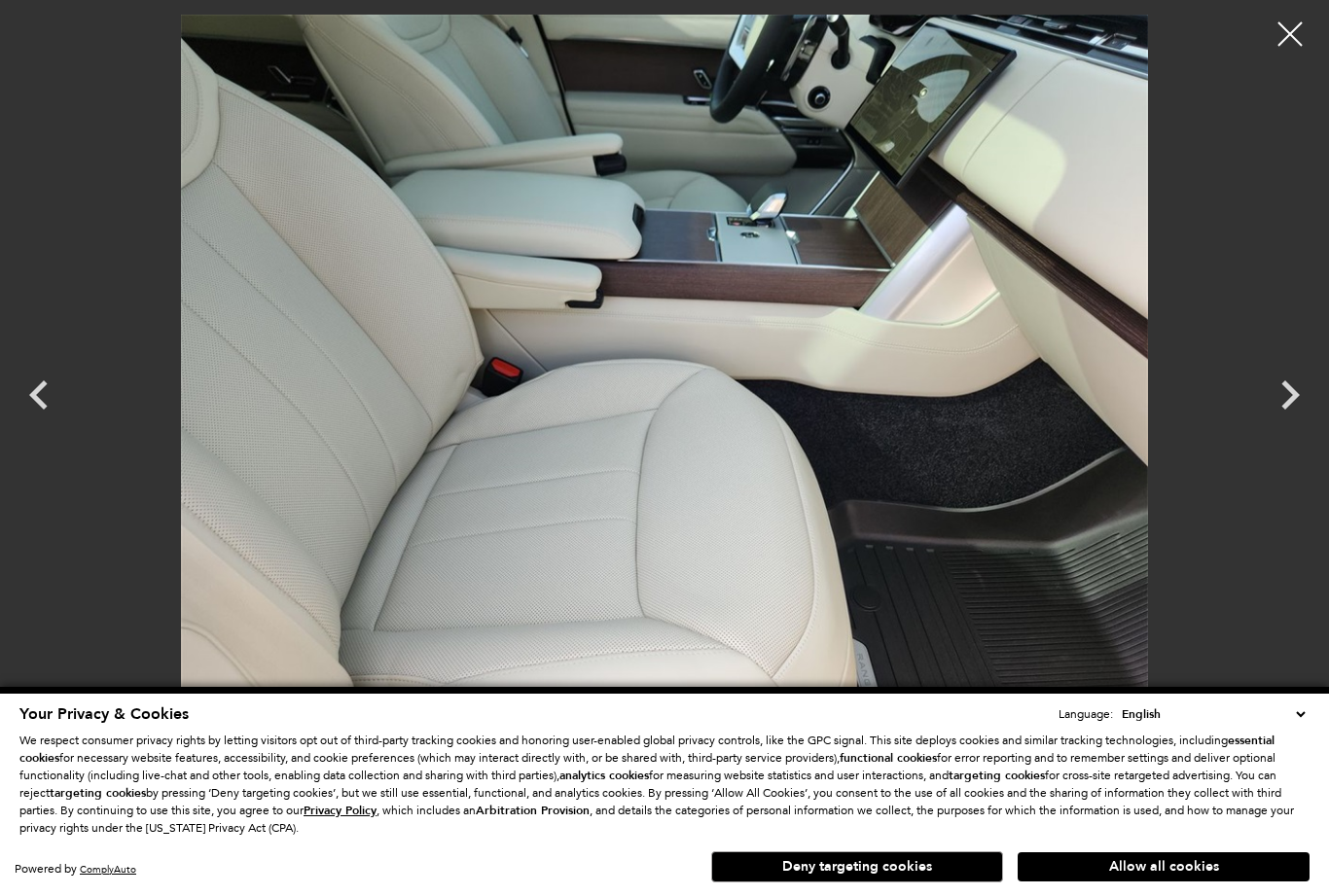
click at [1286, 402] on icon "Next" at bounding box center [1290, 395] width 19 height 29
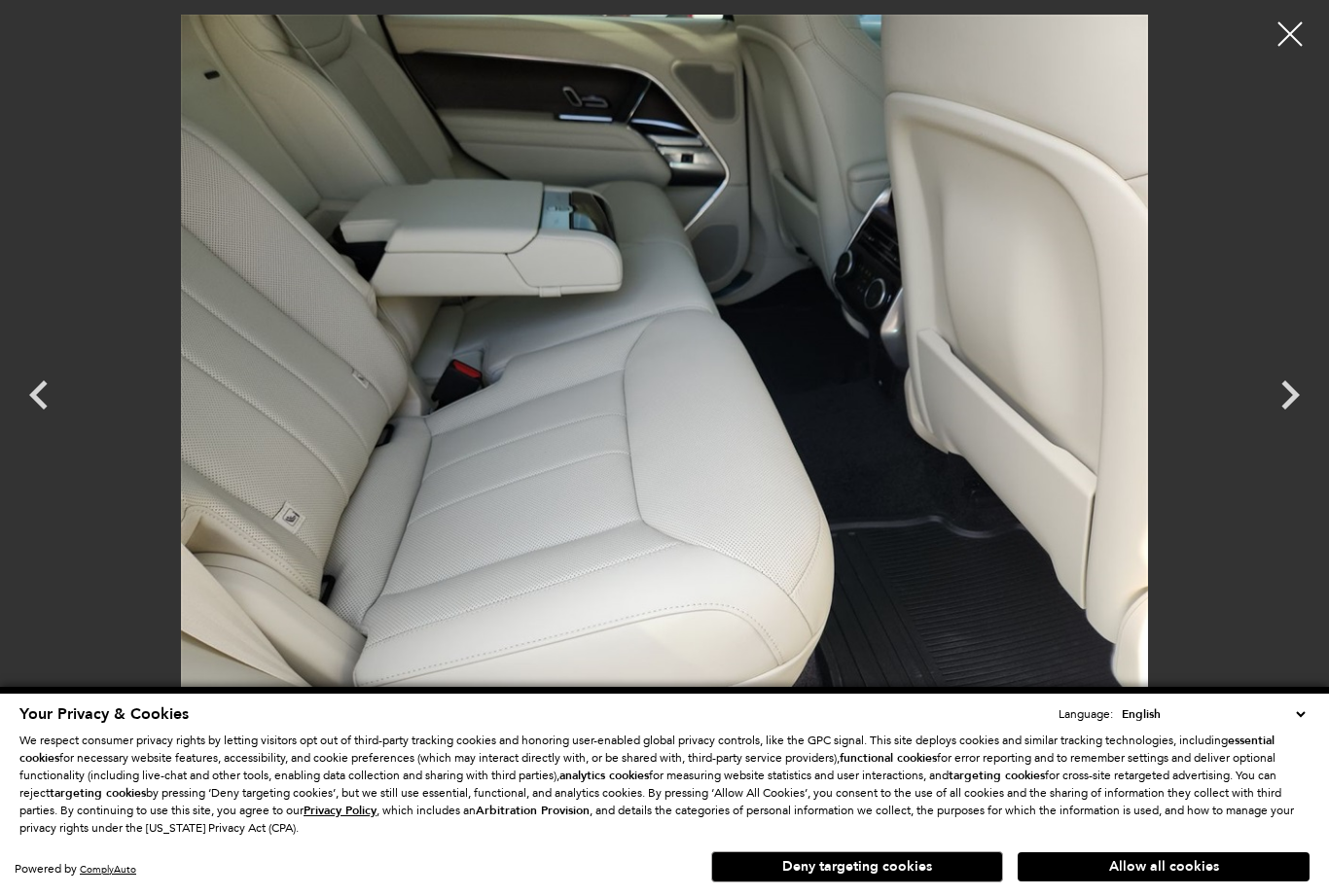
click at [1300, 405] on icon "Next" at bounding box center [1290, 395] width 59 height 59
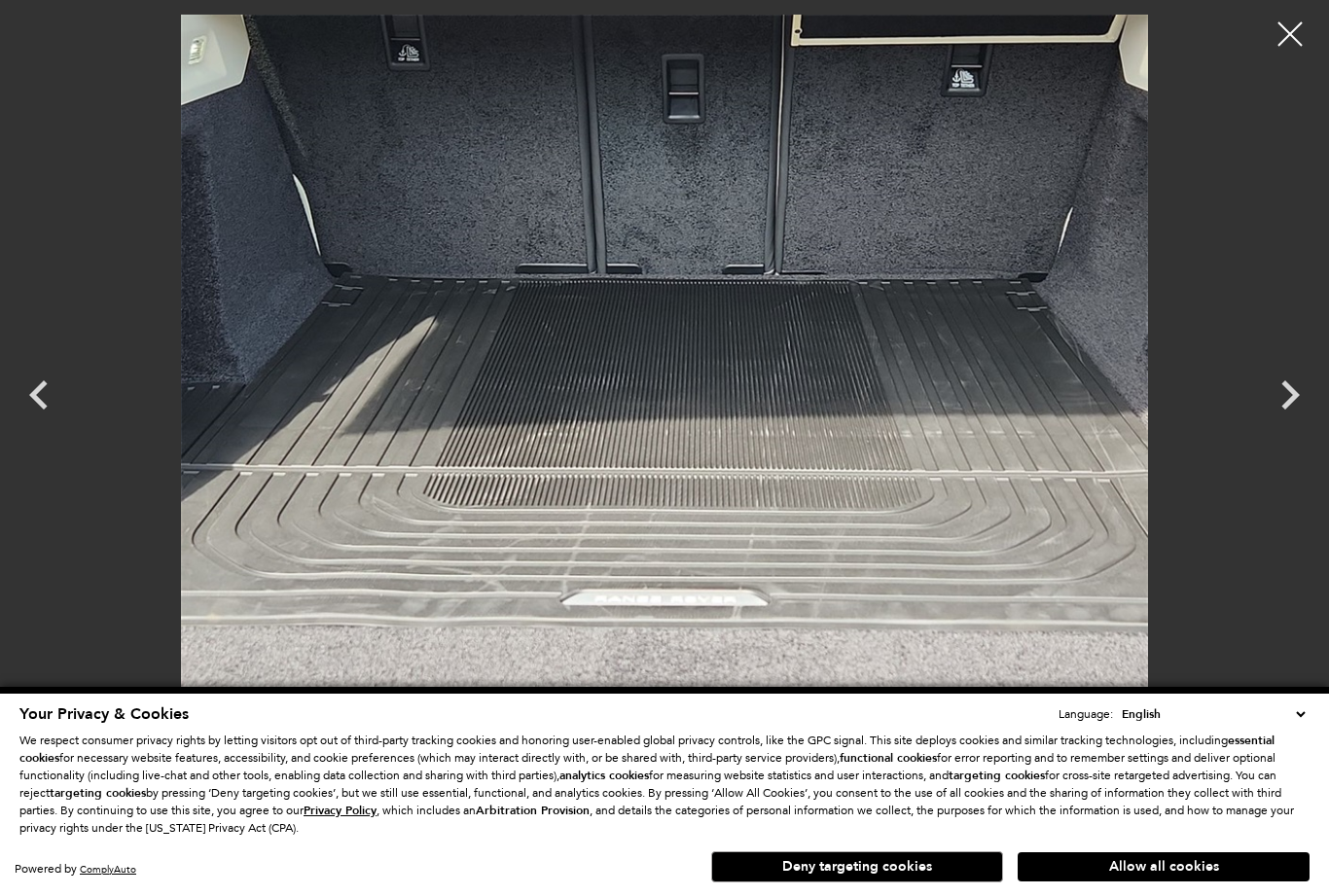
click at [1295, 402] on icon "Next" at bounding box center [1290, 395] width 59 height 59
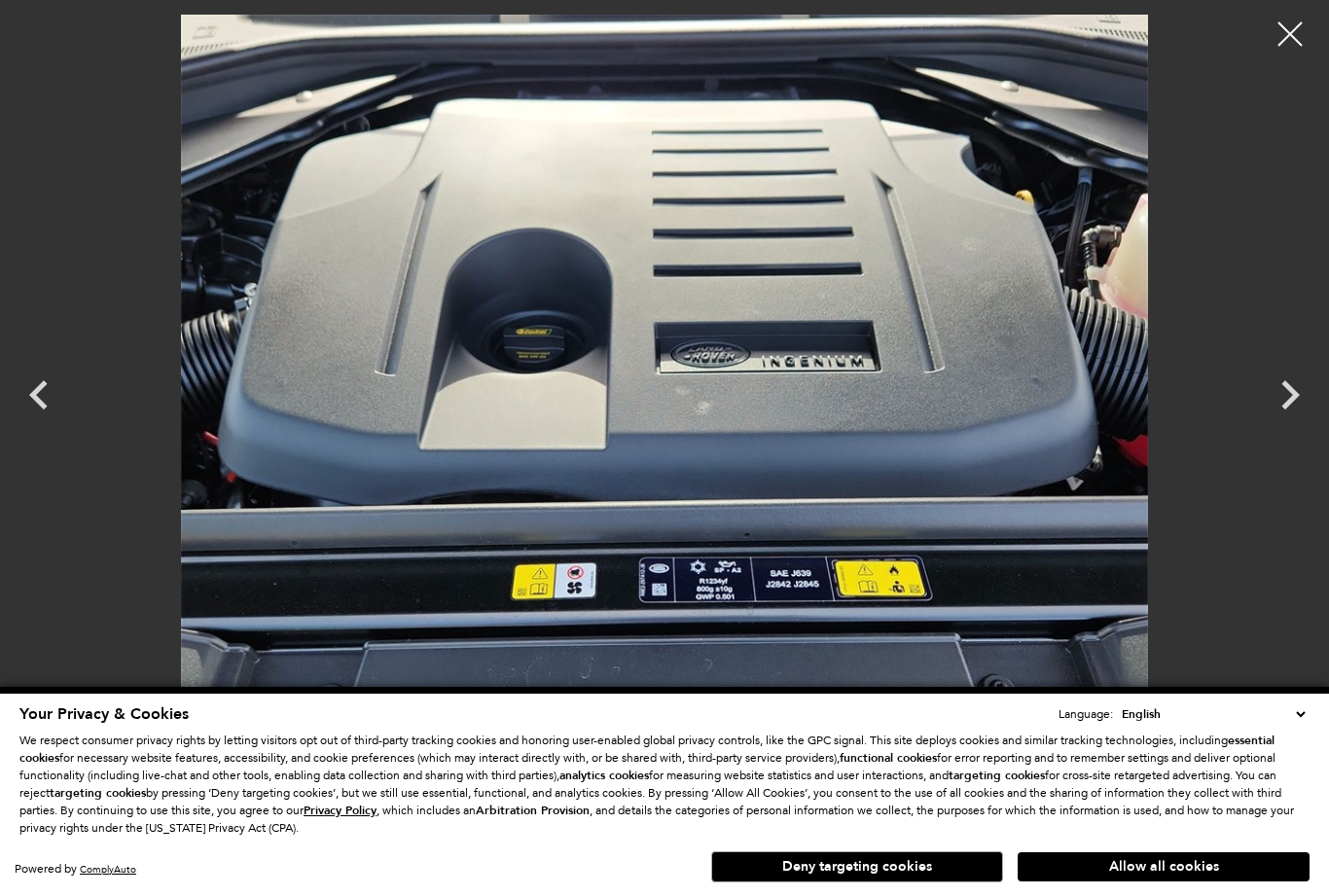
click at [1293, 401] on icon "Next" at bounding box center [1290, 395] width 19 height 29
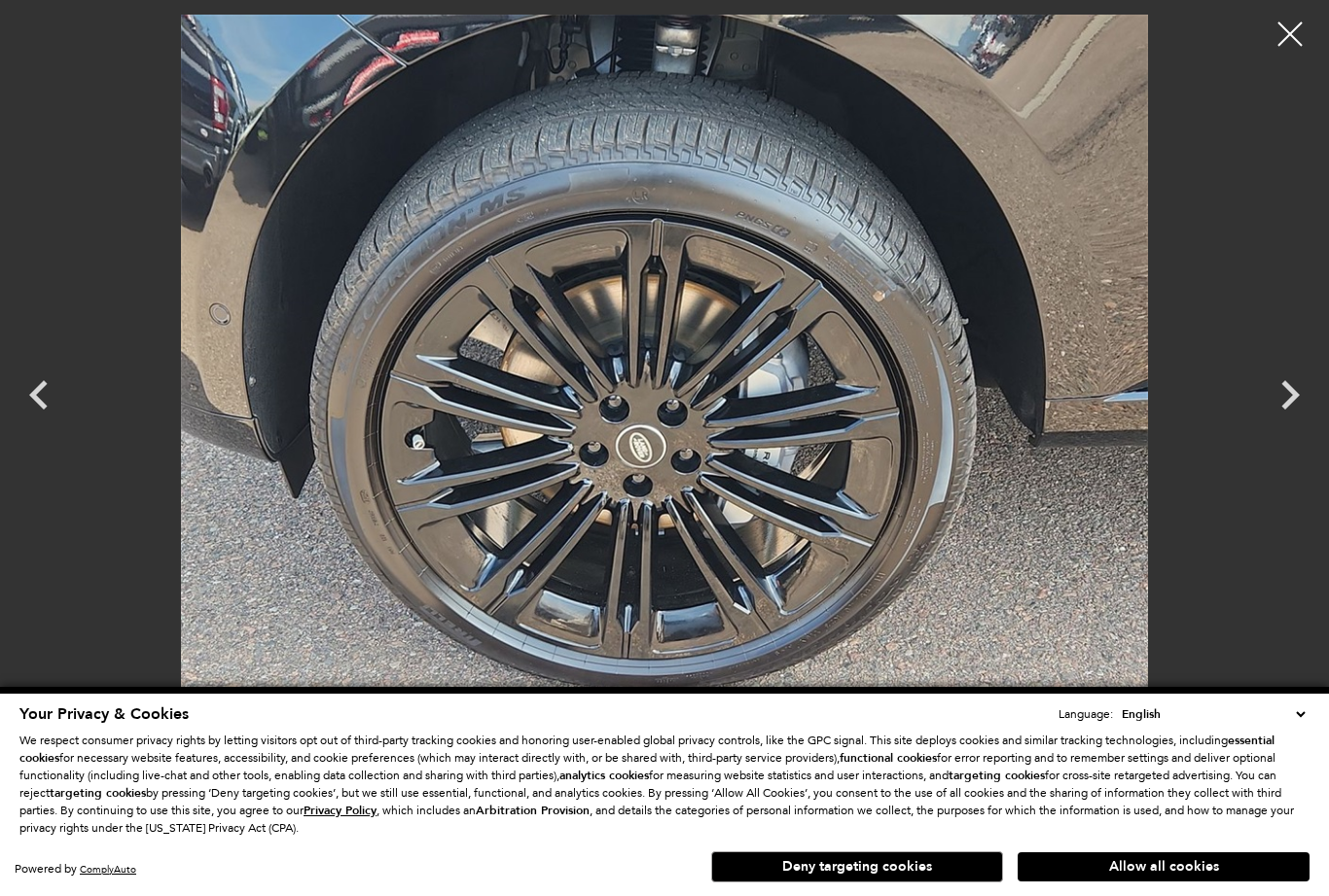
click at [1283, 28] on div at bounding box center [1290, 34] width 49 height 49
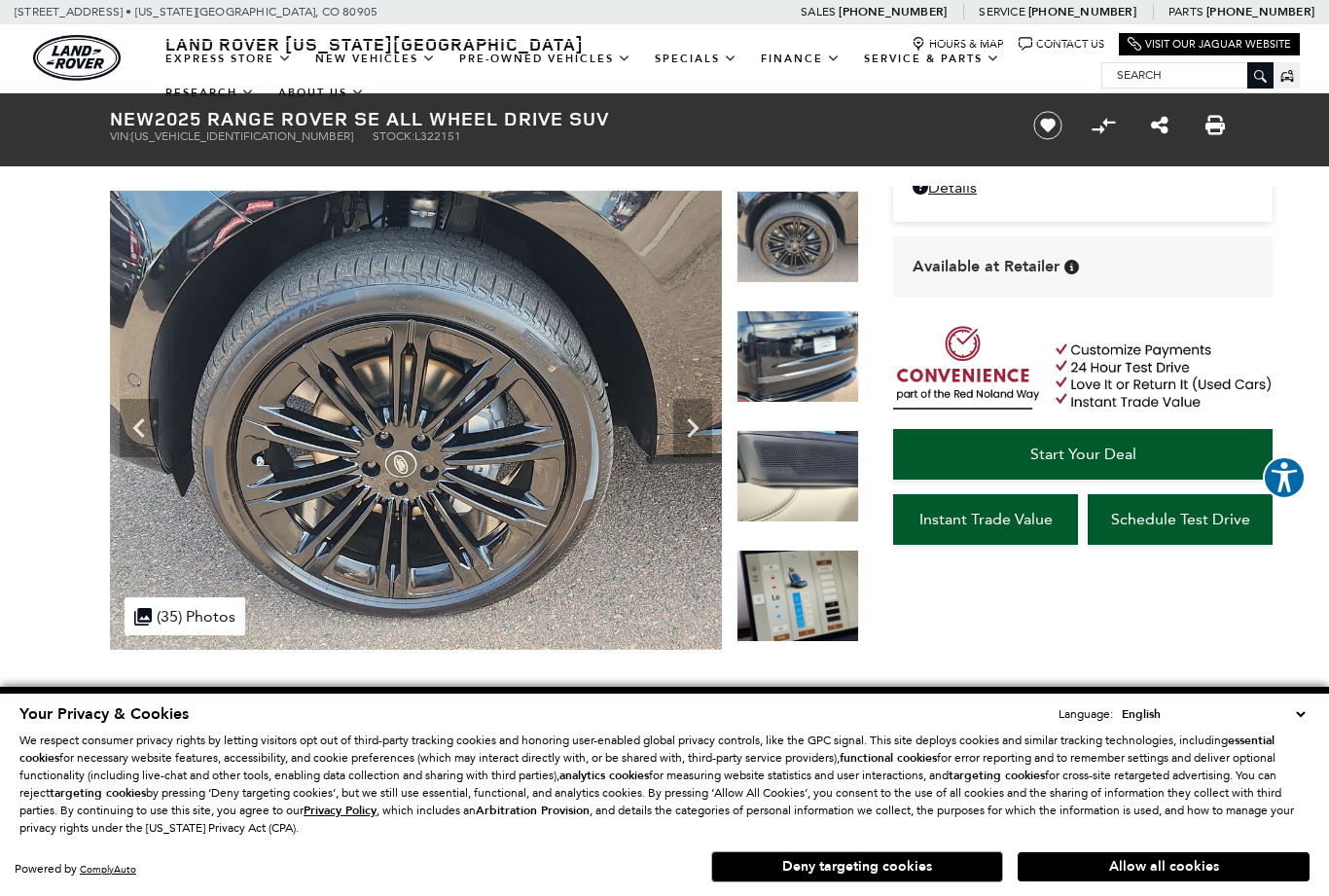
scroll to position [104, 0]
click at [1177, 456] on link "Start Your Deal" at bounding box center [1083, 455] width 379 height 51
